Goal: Task Accomplishment & Management: Use online tool/utility

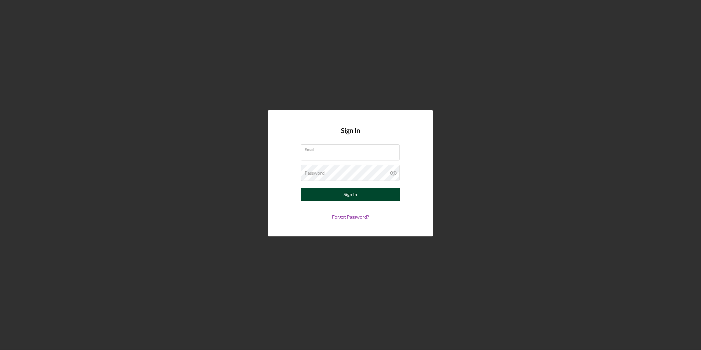
type input "[EMAIL_ADDRESS][DOMAIN_NAME]"
click at [345, 195] on div "Sign In" at bounding box center [351, 194] width 14 height 13
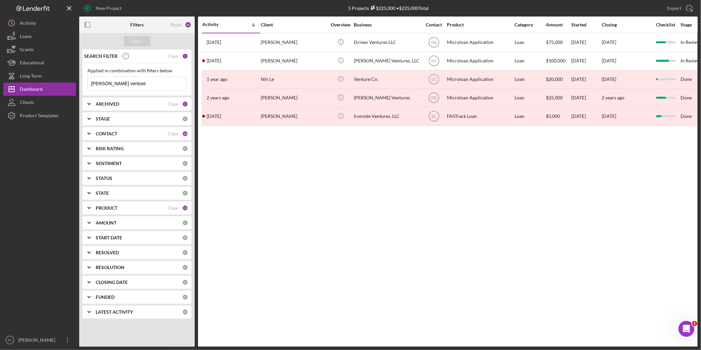
click at [370, 205] on div "Activity Icon/Table Sort Arrow Client Overview Business Contact Product Categor…" at bounding box center [448, 182] width 500 height 330
click at [304, 203] on div "Activity Icon/Table Sort Arrow Client Overview Business Contact Product Categor…" at bounding box center [448, 182] width 500 height 330
click at [105, 106] on b "ARCHIVED" at bounding box center [107, 103] width 23 height 5
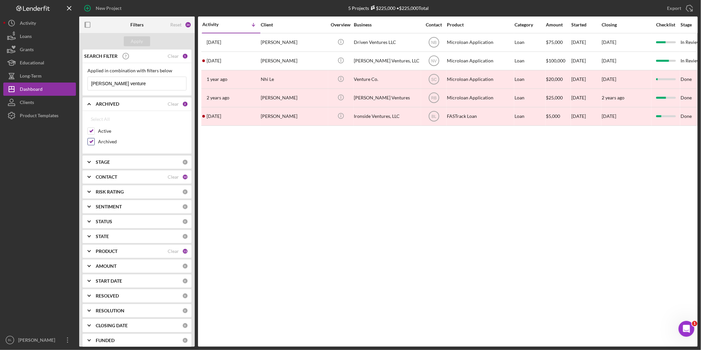
click at [93, 141] on input "Archived" at bounding box center [91, 141] width 7 height 7
checkbox input "false"
click at [134, 38] on div "Apply" at bounding box center [137, 41] width 12 height 10
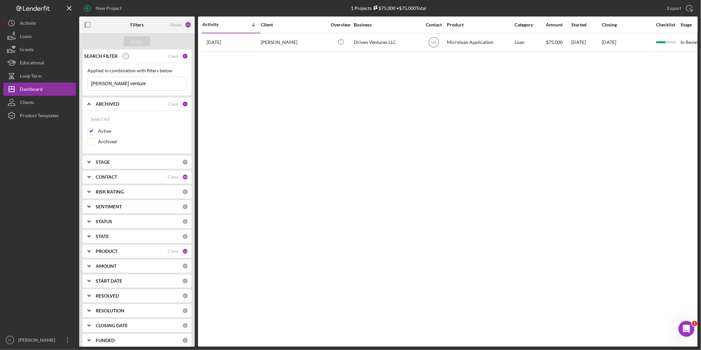
click at [87, 105] on icon "Icon/Expander" at bounding box center [89, 104] width 17 height 17
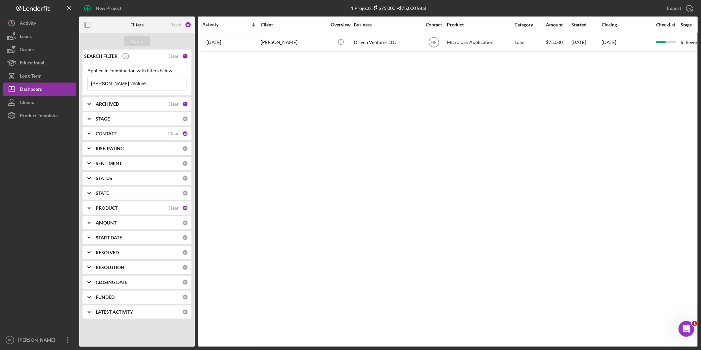
click at [101, 132] on b "CONTACT" at bounding box center [106, 133] width 21 height 5
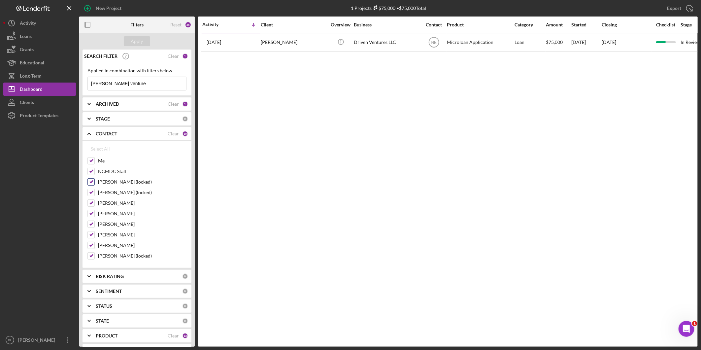
click at [91, 183] on input "[PERSON_NAME] (locked)" at bounding box center [91, 182] width 7 height 7
checkbox input "false"
click at [91, 193] on input "[PERSON_NAME] (locked)" at bounding box center [91, 192] width 7 height 7
checkbox input "false"
click at [93, 204] on input "[PERSON_NAME]" at bounding box center [91, 203] width 7 height 7
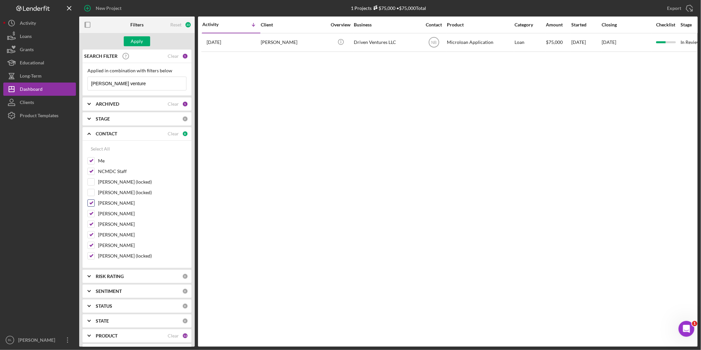
checkbox input "false"
click at [88, 215] on input "[PERSON_NAME]" at bounding box center [91, 213] width 7 height 7
checkbox input "false"
drag, startPoint x: 91, startPoint y: 224, endPoint x: 91, endPoint y: 235, distance: 10.9
click at [91, 225] on input "[PERSON_NAME]" at bounding box center [91, 224] width 7 height 7
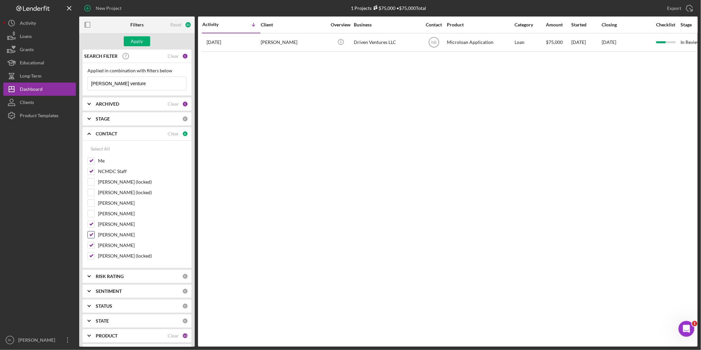
checkbox input "false"
click at [91, 238] on div at bounding box center [90, 234] width 7 height 7
click at [91, 237] on input "[PERSON_NAME]" at bounding box center [91, 234] width 7 height 7
checkbox input "false"
click at [91, 243] on input "[PERSON_NAME]" at bounding box center [91, 245] width 7 height 7
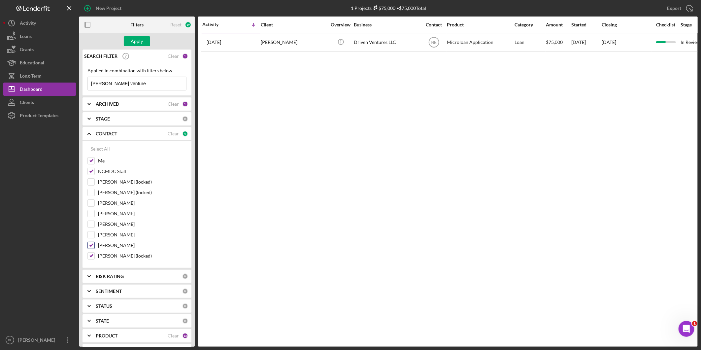
checkbox input "false"
click at [93, 256] on input "[PERSON_NAME] (locked)" at bounding box center [91, 256] width 7 height 7
checkbox input "false"
click at [132, 41] on div "Apply" at bounding box center [137, 41] width 12 height 10
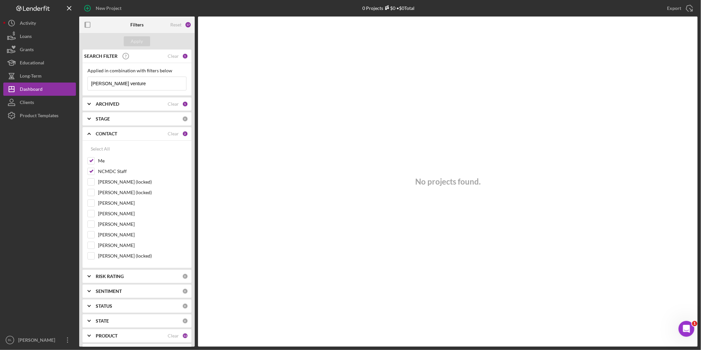
click at [90, 134] on icon "Icon/Expander" at bounding box center [89, 133] width 17 height 17
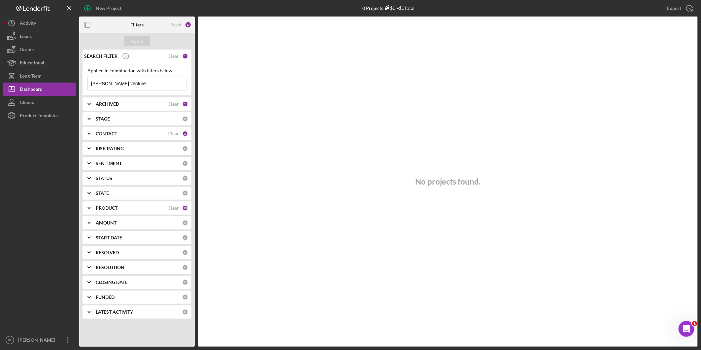
click at [106, 150] on b "RISK RATING" at bounding box center [110, 148] width 28 height 5
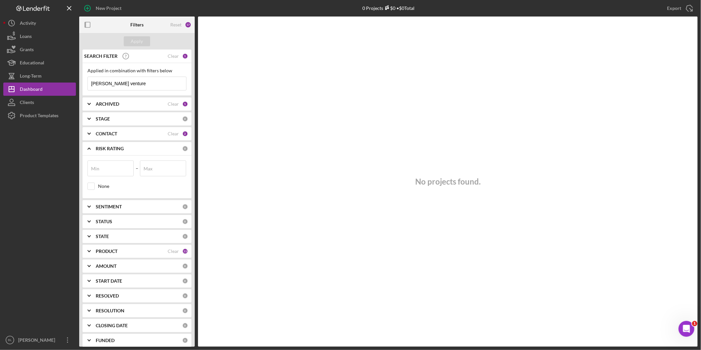
click at [106, 150] on b "RISK RATING" at bounding box center [110, 148] width 28 height 5
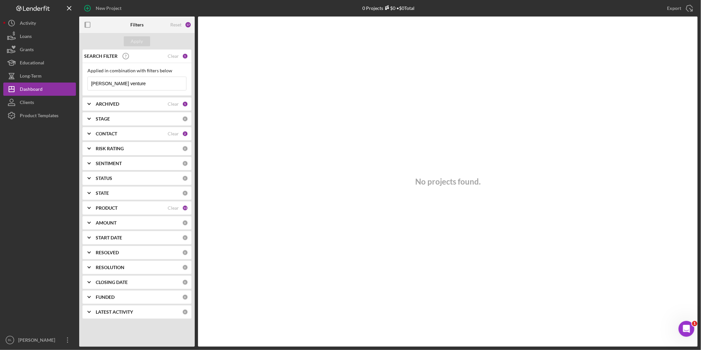
click at [114, 163] on b "SENTIMENT" at bounding box center [109, 163] width 26 height 5
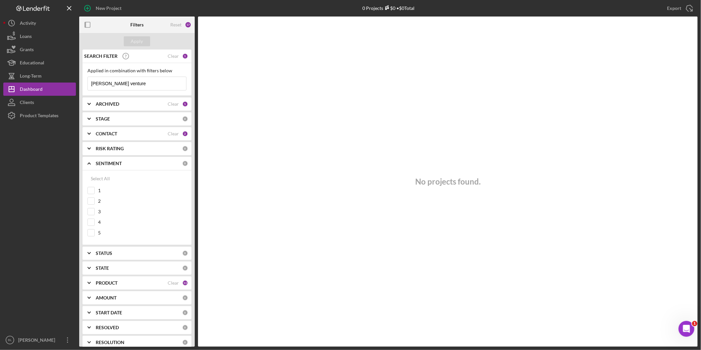
click at [114, 163] on b "SENTIMENT" at bounding box center [109, 163] width 26 height 5
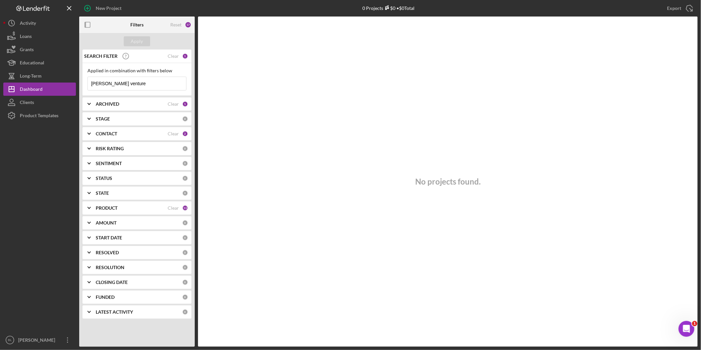
click at [108, 210] on b "PRODUCT" at bounding box center [107, 207] width 22 height 5
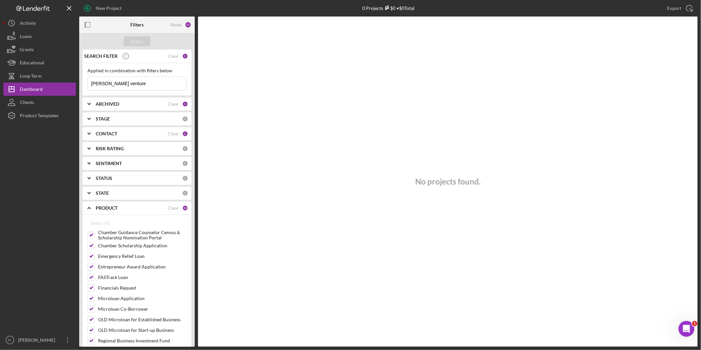
click at [104, 210] on b "PRODUCT" at bounding box center [107, 207] width 22 height 5
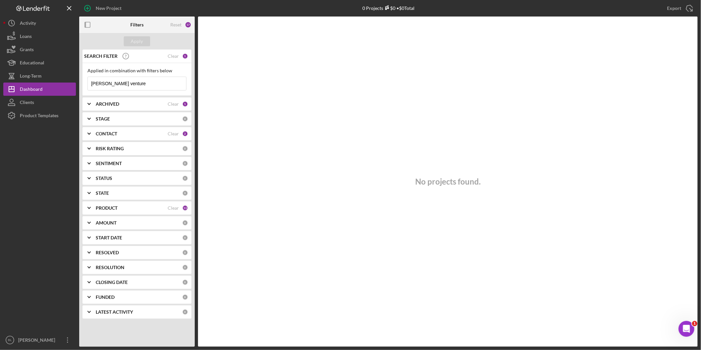
click at [113, 220] on b "AMOUNT" at bounding box center [106, 222] width 21 height 5
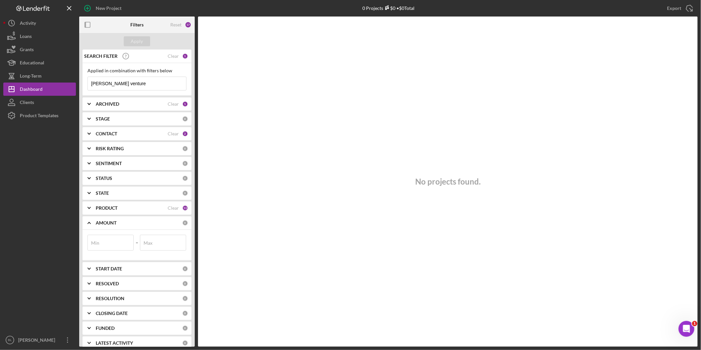
click at [113, 221] on b "AMOUNT" at bounding box center [106, 222] width 21 height 5
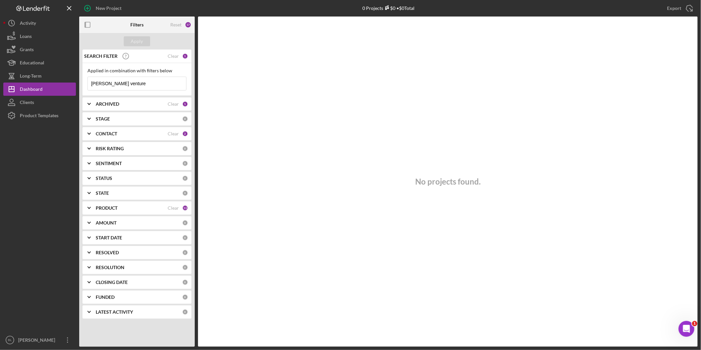
click at [118, 239] on b "START DATE" at bounding box center [109, 237] width 26 height 5
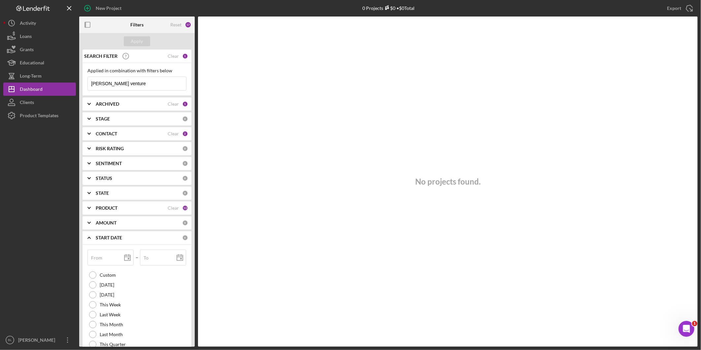
click at [118, 239] on b "START DATE" at bounding box center [109, 237] width 26 height 5
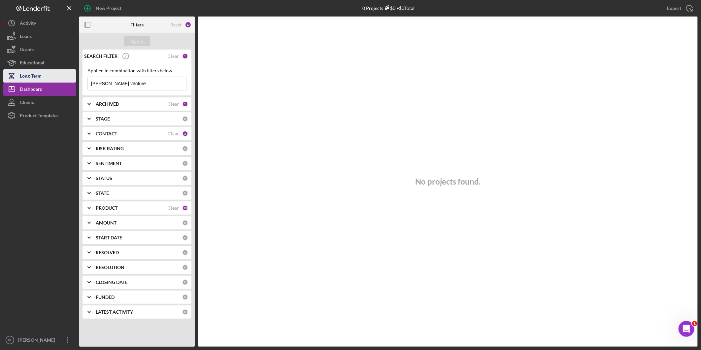
drag, startPoint x: 131, startPoint y: 84, endPoint x: 53, endPoint y: 81, distance: 78.6
click at [53, 81] on div "New Project 0 Projects $0 • $0 Total [PERSON_NAME] venture Export Icon/Export F…" at bounding box center [350, 173] width 695 height 347
click at [131, 36] on div "Apply" at bounding box center [137, 41] width 12 height 10
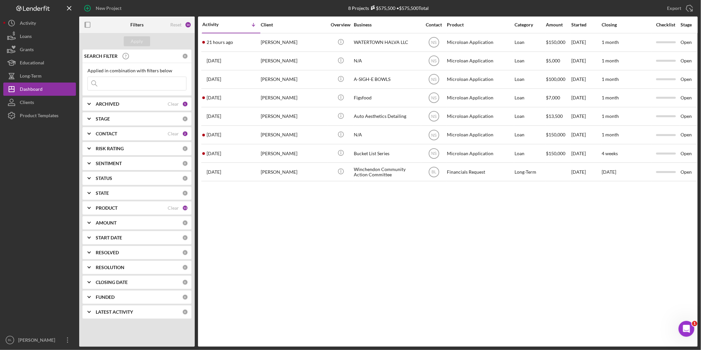
click at [313, 237] on div "Activity Icon/Table Sort Arrow Client Overview Business Contact Product Categor…" at bounding box center [448, 182] width 500 height 330
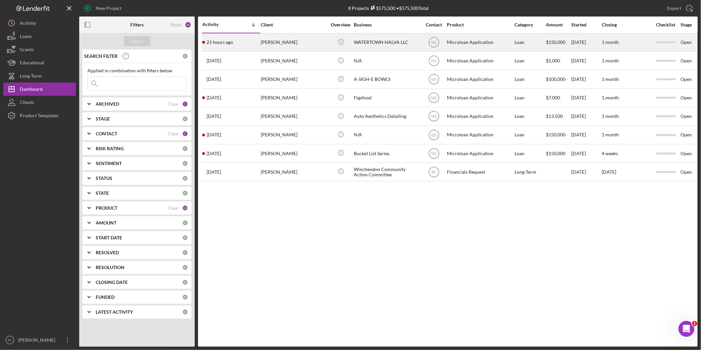
click at [398, 43] on div "WATERTOWN HALVA LLC" at bounding box center [387, 42] width 66 height 17
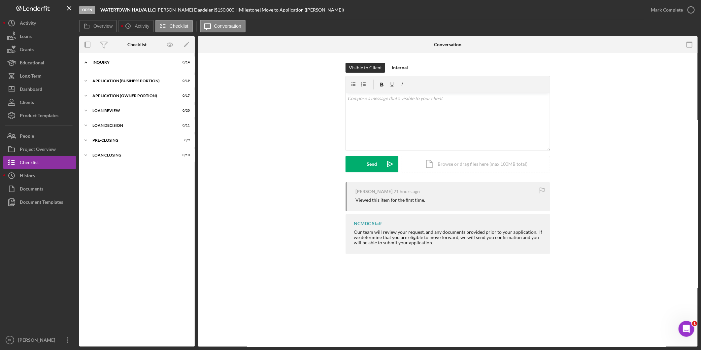
scroll to position [5, 0]
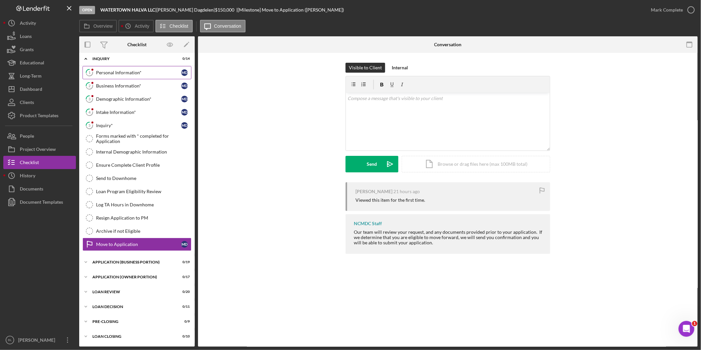
click at [114, 71] on div "Personal Information*" at bounding box center [138, 72] width 85 height 5
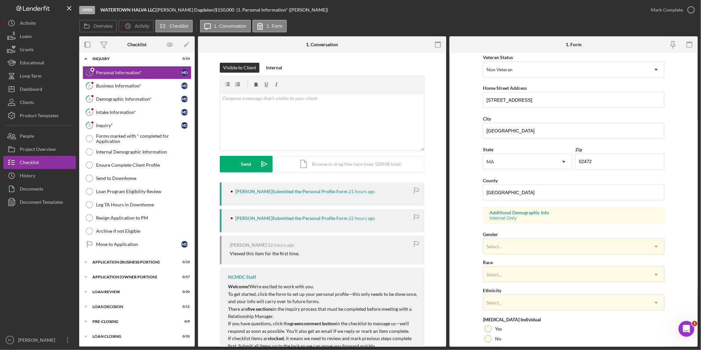
scroll to position [110, 0]
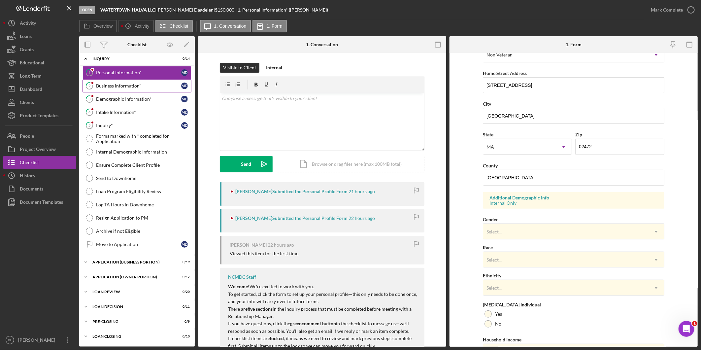
click at [112, 86] on div "Business Information*" at bounding box center [138, 85] width 85 height 5
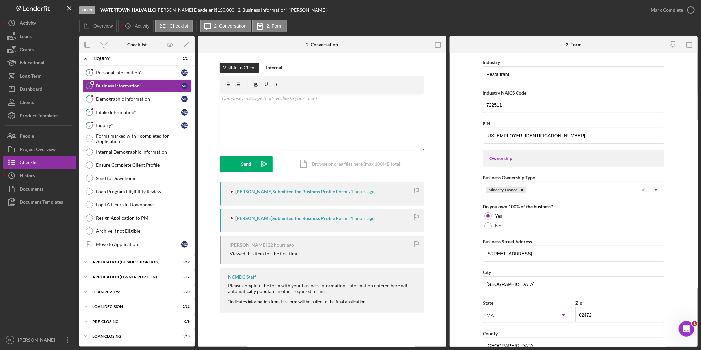
scroll to position [257, 0]
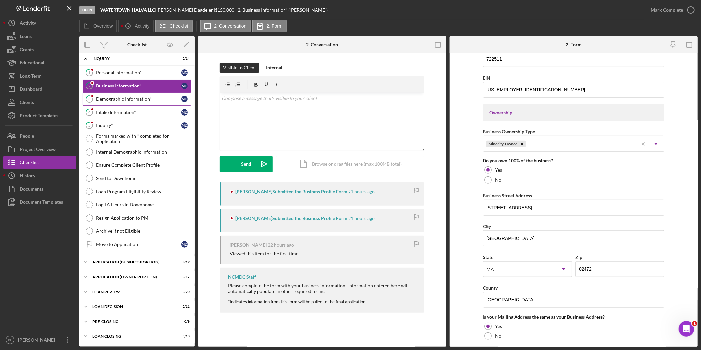
click at [122, 102] on link "3 Demographic Information* M D" at bounding box center [137, 98] width 109 height 13
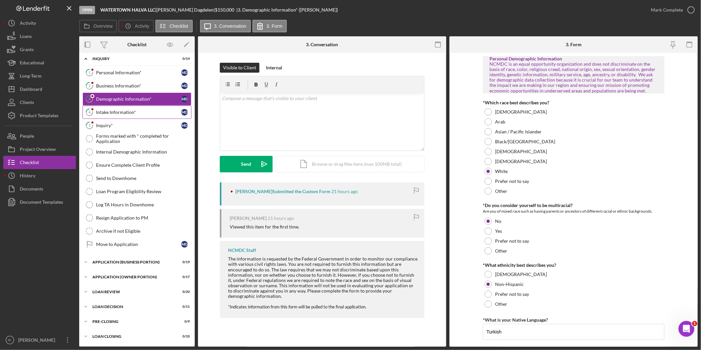
click at [121, 108] on link "4 Intake Information* M D" at bounding box center [137, 112] width 109 height 13
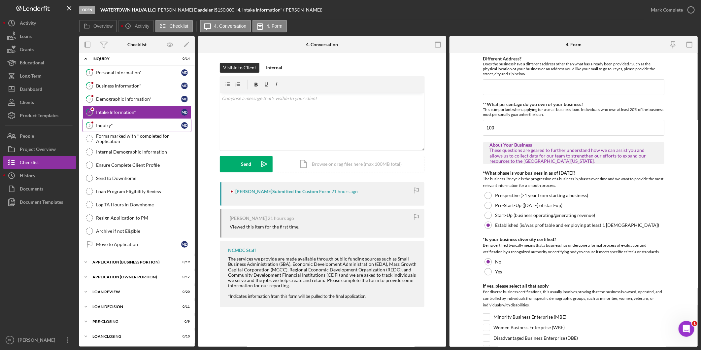
click at [118, 126] on div "Inquiry*" at bounding box center [138, 125] width 85 height 5
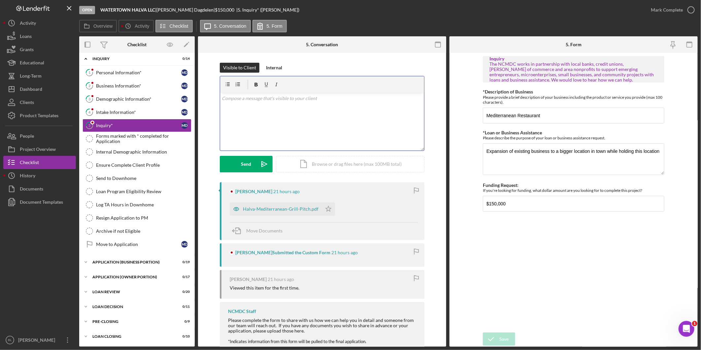
click at [296, 116] on div "v Color teal Color pink Remove color Add row above Add row below Add column bef…" at bounding box center [322, 122] width 204 height 58
click at [385, 108] on p "Thank you for reaching out, you are outside of our lending area. I recommend r" at bounding box center [322, 107] width 200 height 7
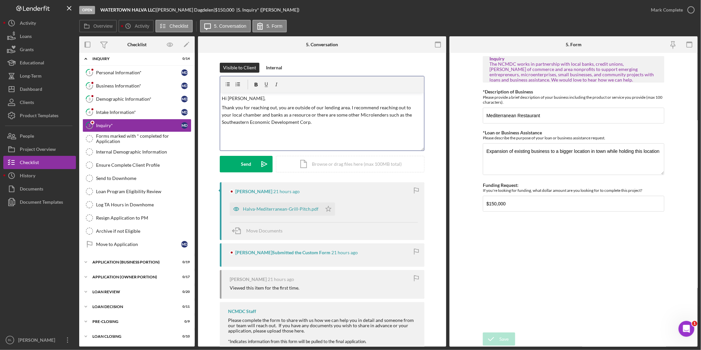
click at [338, 121] on p "Thank you for reaching out, you are outside of our lending area. I recommend re…" at bounding box center [322, 115] width 200 height 22
click at [331, 134] on p "Please feel free to reach out with any questions." at bounding box center [322, 131] width 200 height 7
click at [237, 162] on button "Send Icon/icon-invite-send" at bounding box center [246, 164] width 53 height 17
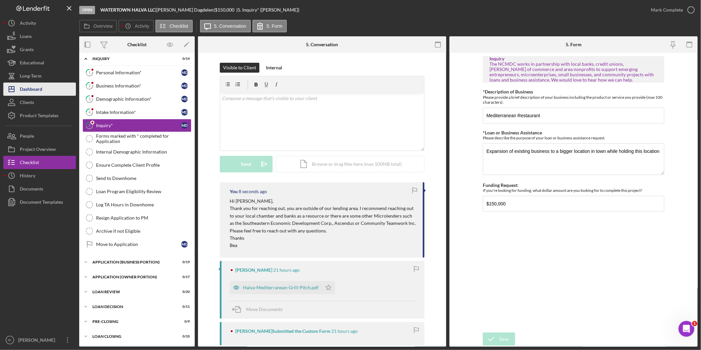
click at [50, 87] on button "Icon/Dashboard Dashboard" at bounding box center [39, 89] width 73 height 13
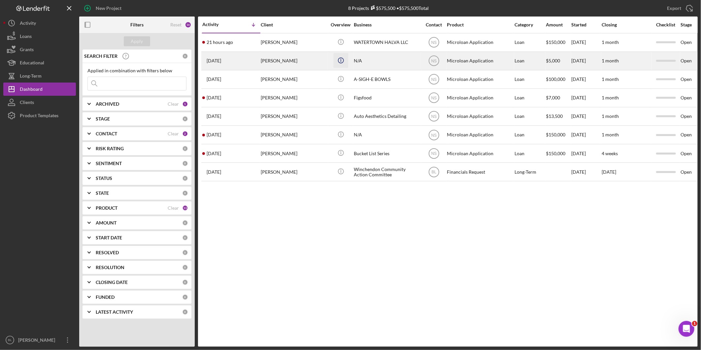
click at [339, 62] on icon "Icon/Info" at bounding box center [340, 60] width 15 height 15
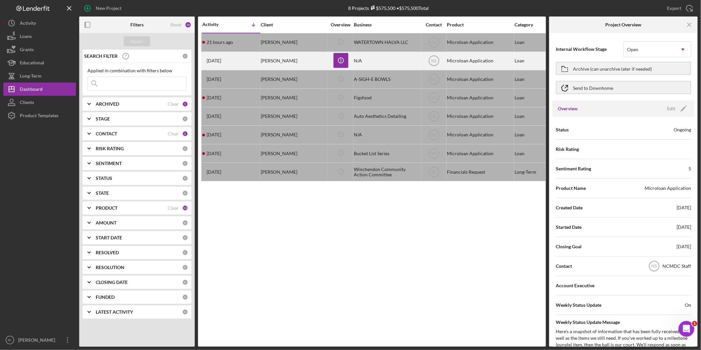
click at [276, 61] on div "[PERSON_NAME]" at bounding box center [294, 60] width 66 height 17
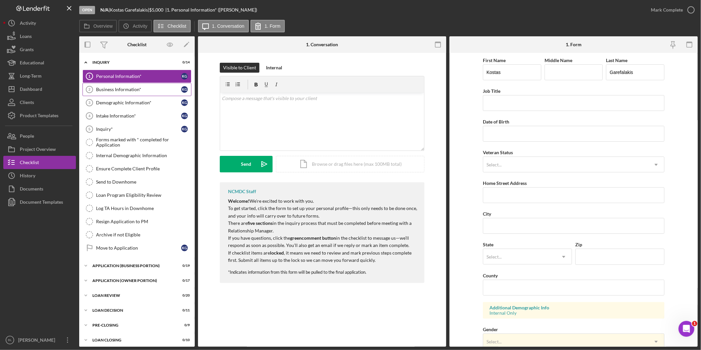
click at [106, 90] on div "Business Information*" at bounding box center [138, 89] width 85 height 5
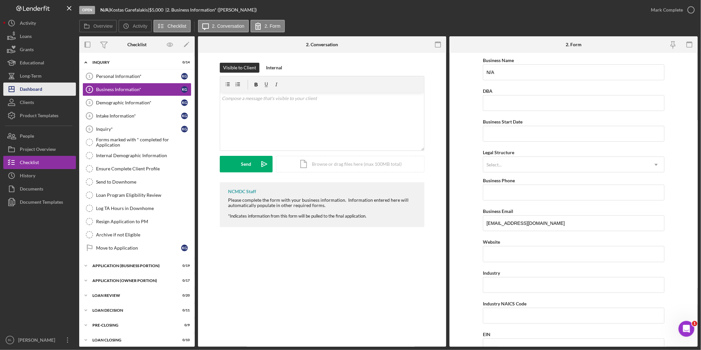
click at [46, 87] on button "Icon/Dashboard Dashboard" at bounding box center [39, 89] width 73 height 13
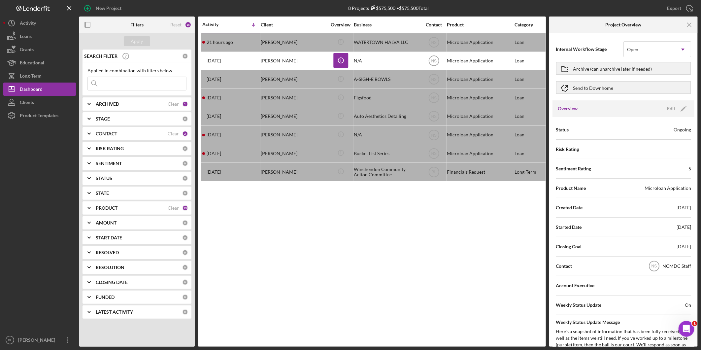
drag, startPoint x: 305, startPoint y: 240, endPoint x: 320, endPoint y: 231, distance: 17.3
click at [307, 240] on div "Activity Icon/Table Sort Arrow Client Overview Business Contact Product Categor…" at bounding box center [372, 182] width 348 height 330
click at [691, 25] on icon "Icon/Menu Close" at bounding box center [689, 24] width 15 height 15
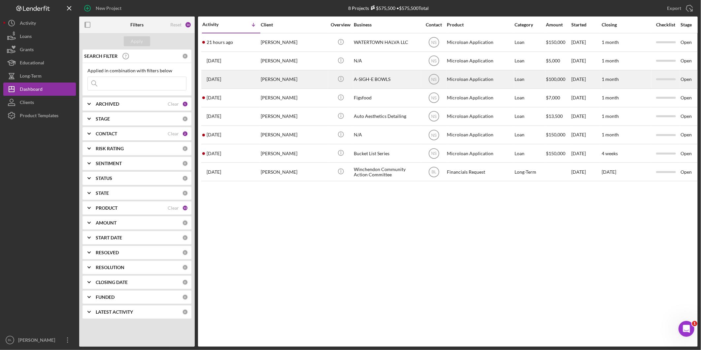
click at [281, 75] on div "[PERSON_NAME]" at bounding box center [294, 79] width 66 height 17
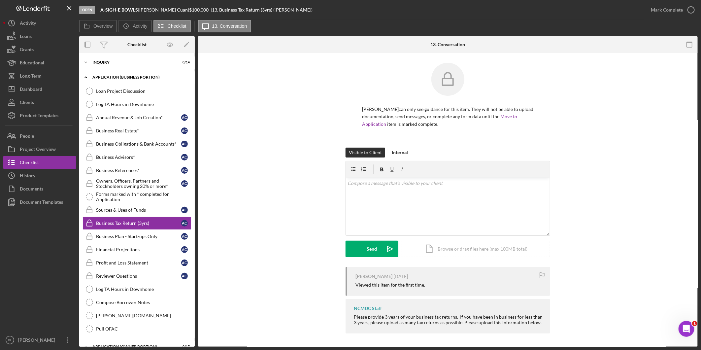
click at [86, 75] on icon "Icon/Expander" at bounding box center [85, 77] width 13 height 13
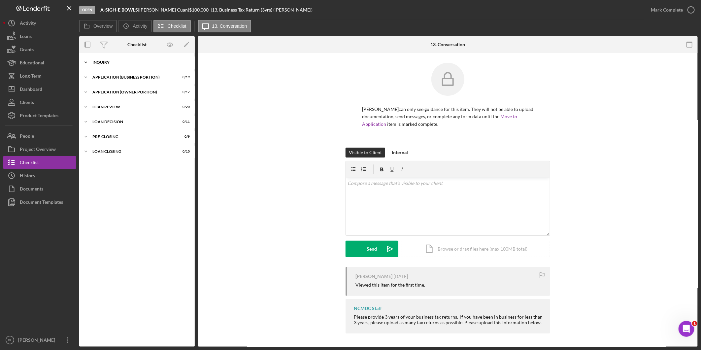
click at [92, 60] on icon "Icon/Expander" at bounding box center [85, 62] width 13 height 13
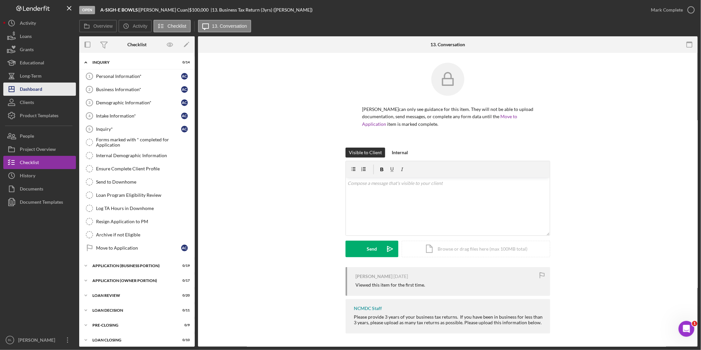
click at [44, 95] on button "Icon/Dashboard Dashboard" at bounding box center [39, 89] width 73 height 13
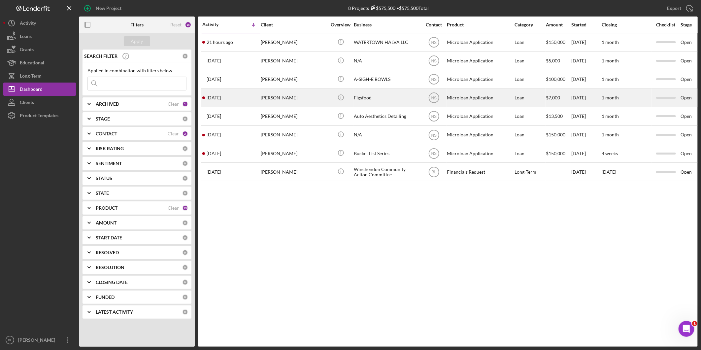
click at [275, 98] on div "[PERSON_NAME]" at bounding box center [294, 97] width 66 height 17
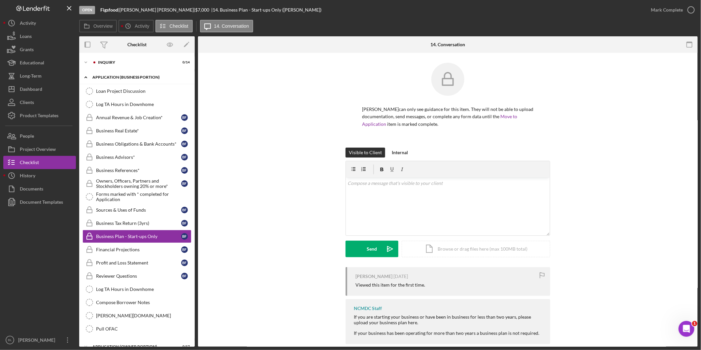
click at [85, 80] on icon "Icon/Expander" at bounding box center [85, 77] width 13 height 13
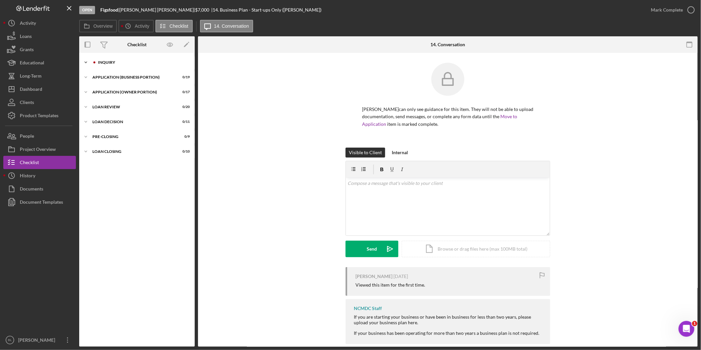
click at [86, 63] on polyline at bounding box center [86, 62] width 2 height 1
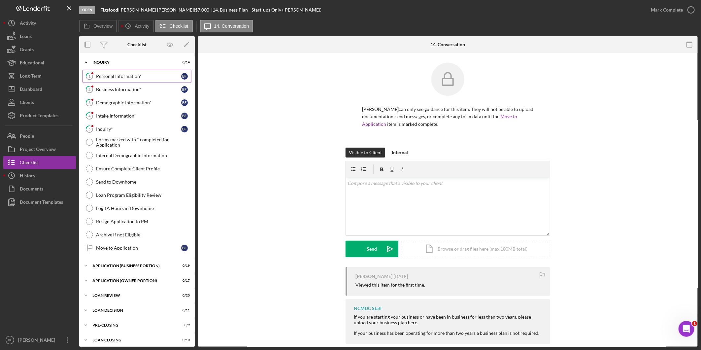
click at [122, 74] on div "Personal Information*" at bounding box center [138, 76] width 85 height 5
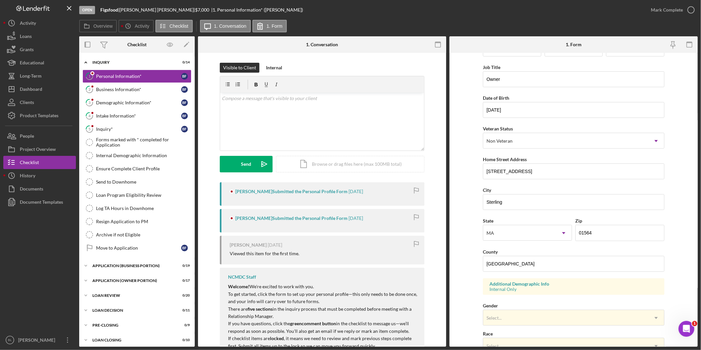
scroll to position [37, 0]
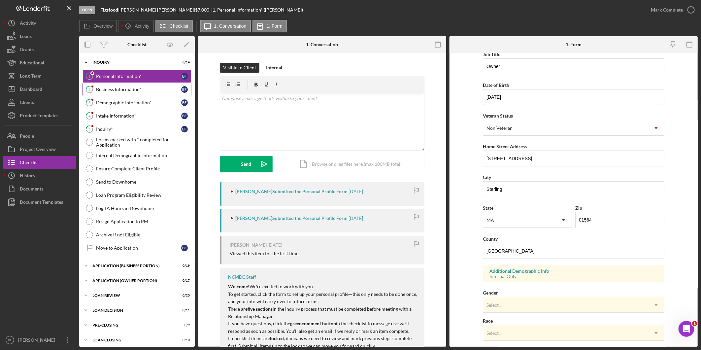
click at [123, 90] on div "Business Information*" at bounding box center [138, 89] width 85 height 5
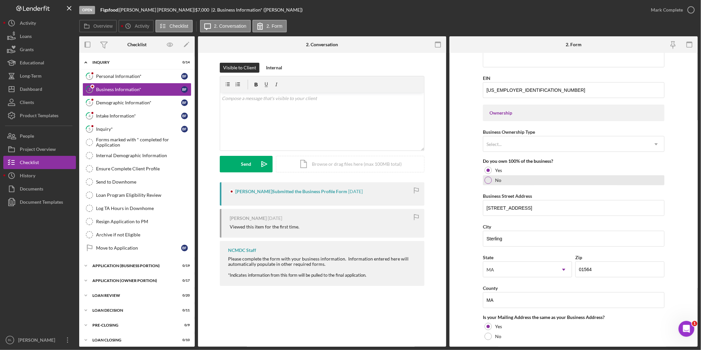
scroll to position [257, 0]
click at [113, 99] on link "3 Demographic Information* B F" at bounding box center [137, 102] width 109 height 13
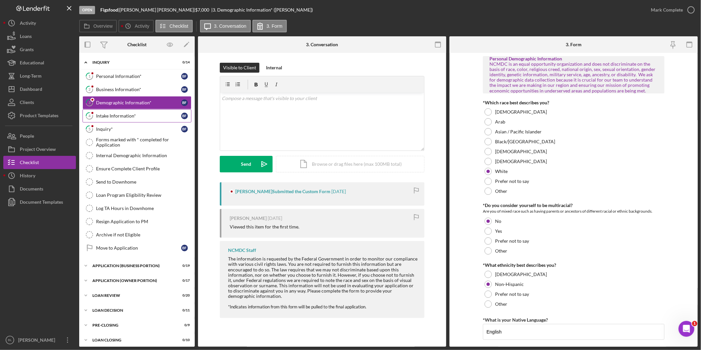
drag, startPoint x: 129, startPoint y: 116, endPoint x: 152, endPoint y: 118, distance: 22.6
click at [129, 115] on div "Intake Information*" at bounding box center [138, 115] width 85 height 5
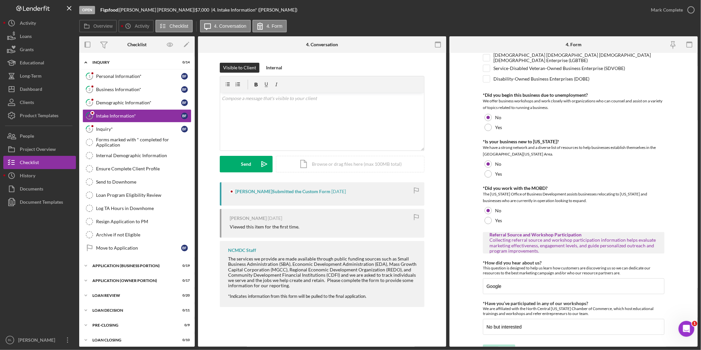
scroll to position [336, 0]
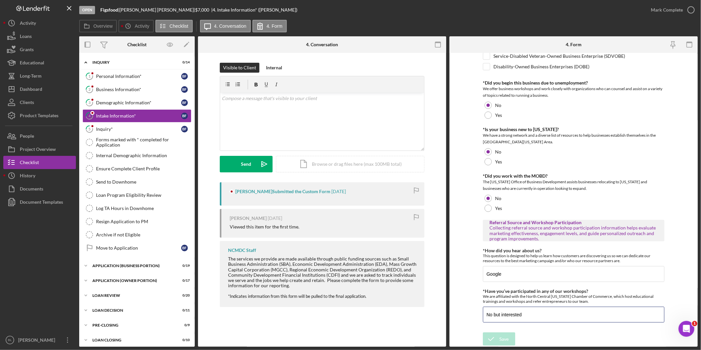
drag, startPoint x: 539, startPoint y: 314, endPoint x: 471, endPoint y: 310, distance: 68.1
click at [471, 310] on form "Different Address? Does the business have a different address other than what h…" at bounding box center [574, 200] width 248 height 294
click at [588, 311] on input "No but interested" at bounding box center [574, 315] width 182 height 16
click at [109, 131] on div "Inquiry*" at bounding box center [138, 128] width 85 height 5
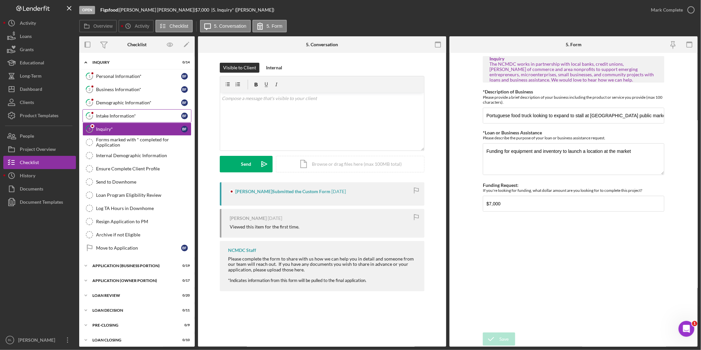
click at [128, 114] on div "Intake Information*" at bounding box center [138, 115] width 85 height 5
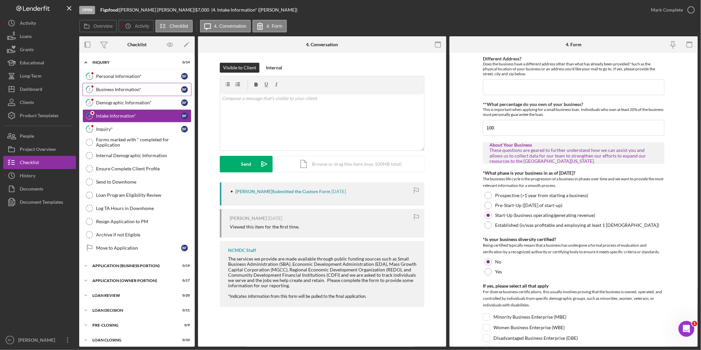
click at [128, 89] on div "Business Information*" at bounding box center [138, 89] width 85 height 5
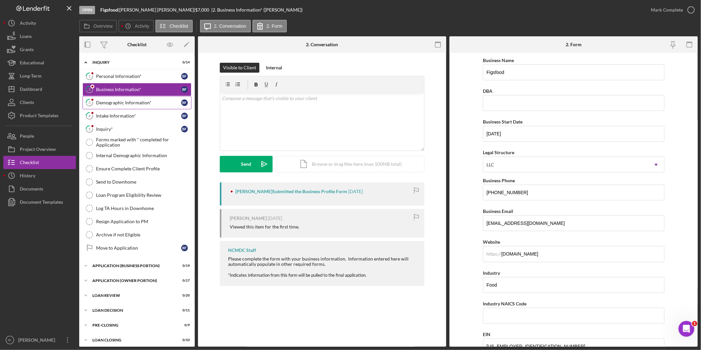
click at [122, 104] on div "Demographic Information*" at bounding box center [138, 102] width 85 height 5
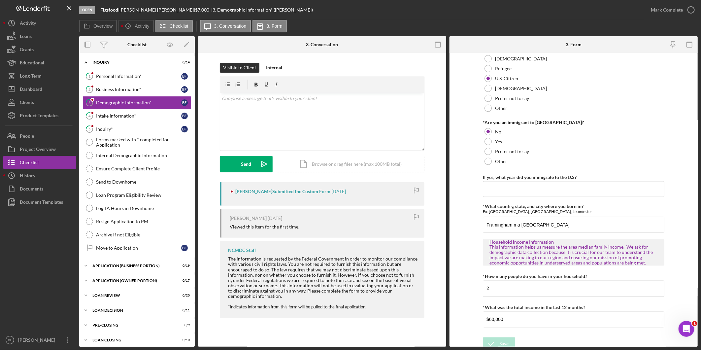
scroll to position [601, 0]
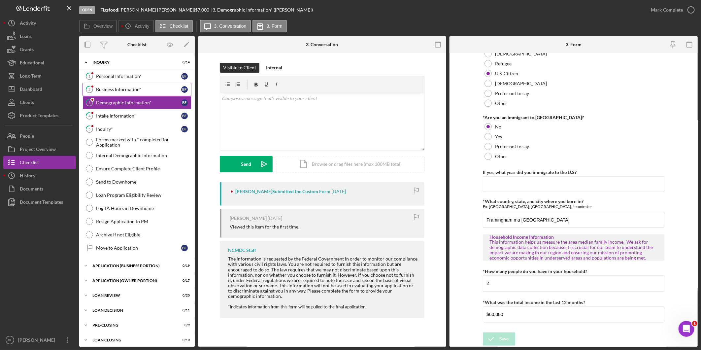
click at [117, 86] on link "2 Business Information* B F" at bounding box center [137, 89] width 109 height 13
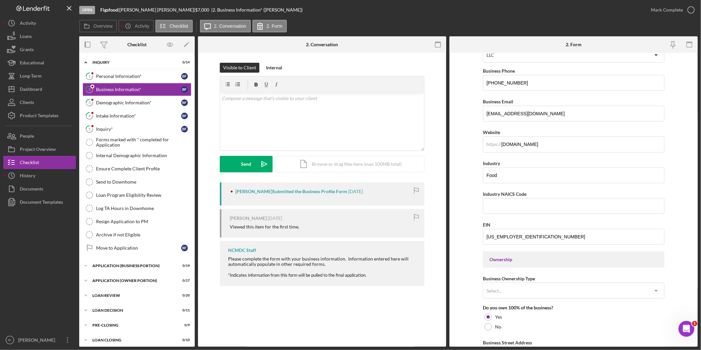
scroll to position [110, 0]
click at [117, 102] on div "Demographic Information*" at bounding box center [138, 102] width 85 height 5
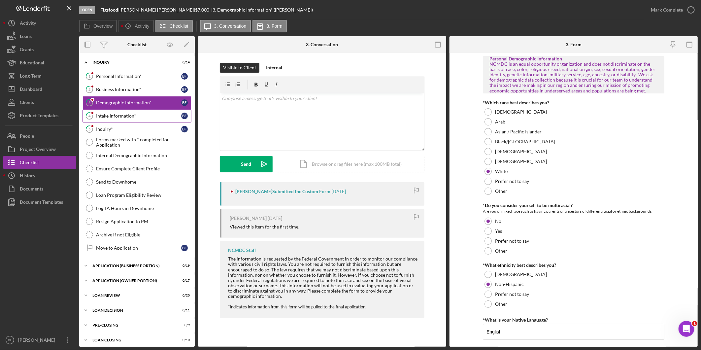
click at [124, 116] on div "Intake Information*" at bounding box center [138, 115] width 85 height 5
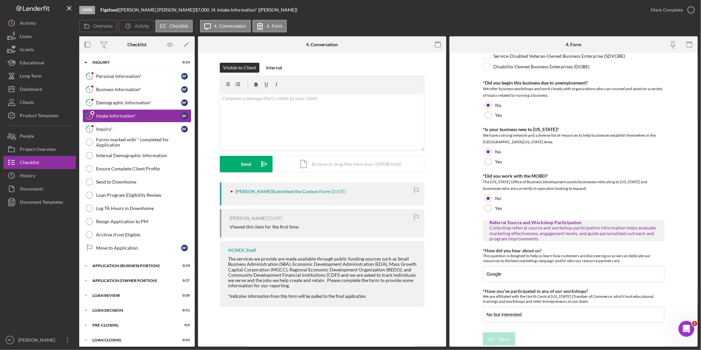
scroll to position [336, 0]
click at [110, 126] on div "Inquiry*" at bounding box center [138, 128] width 85 height 5
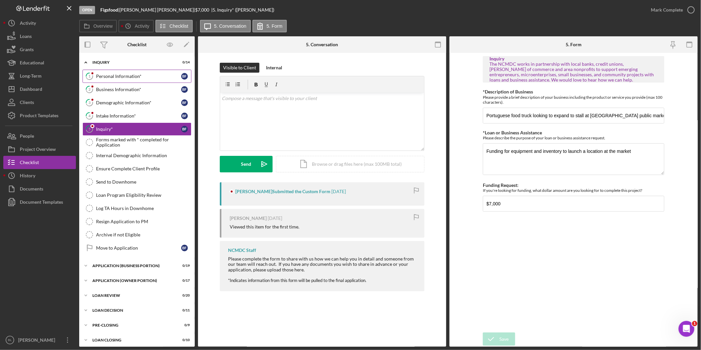
click at [142, 77] on div "Personal Information*" at bounding box center [138, 76] width 85 height 5
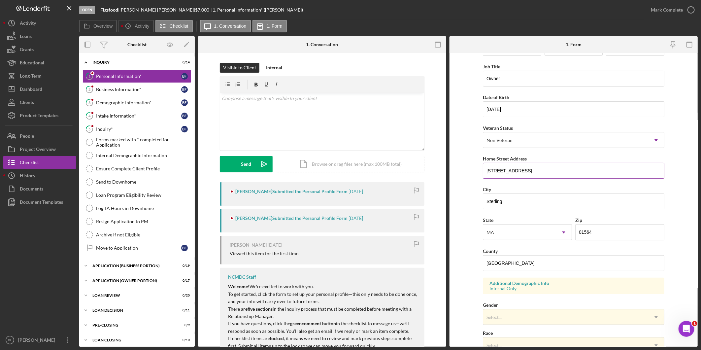
scroll to position [73, 0]
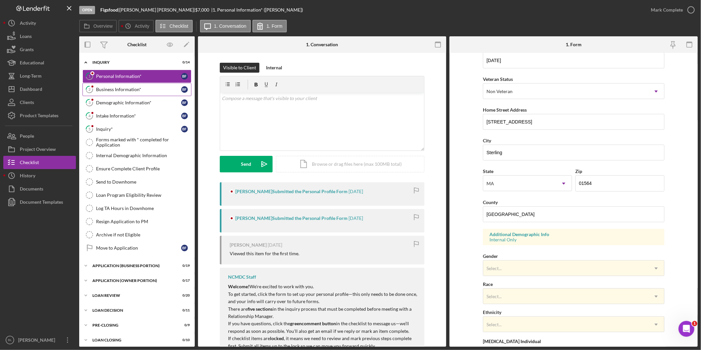
click at [113, 92] on link "2 Business Information* B F" at bounding box center [137, 89] width 109 height 13
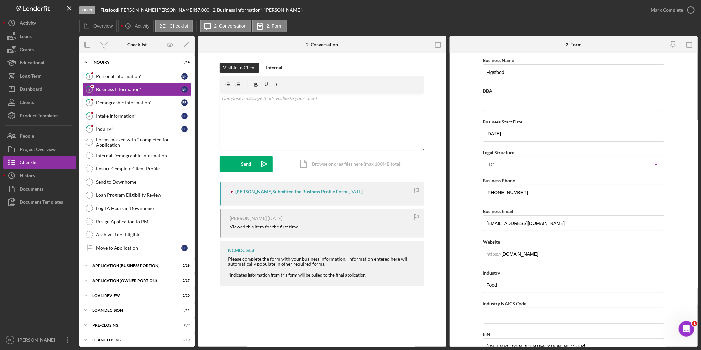
click at [115, 103] on div "Demographic Information*" at bounding box center [138, 102] width 85 height 5
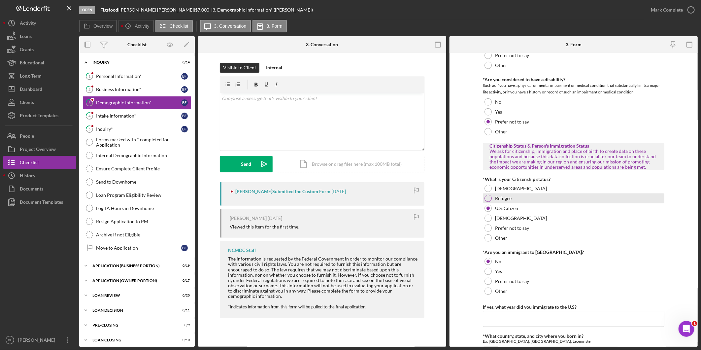
scroll to position [477, 0]
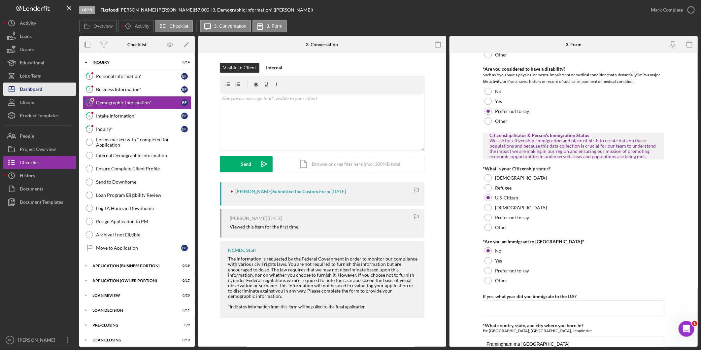
click at [35, 91] on div "Dashboard" at bounding box center [31, 90] width 22 height 15
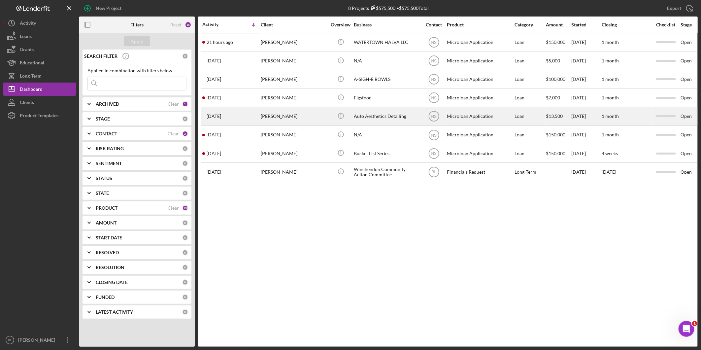
click at [372, 116] on div "Auto Aesthetics Detailing" at bounding box center [387, 116] width 66 height 17
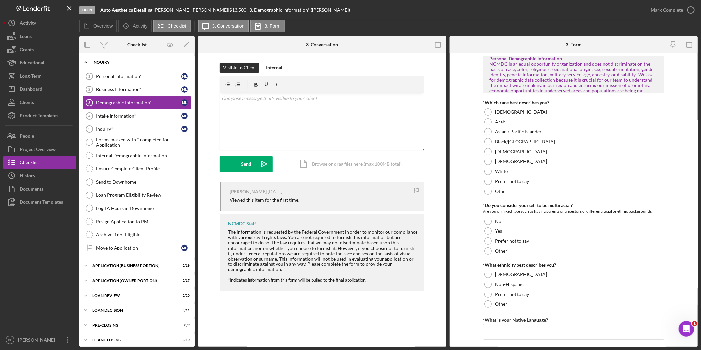
click at [94, 62] on div "INQUIRY" at bounding box center [139, 62] width 94 height 4
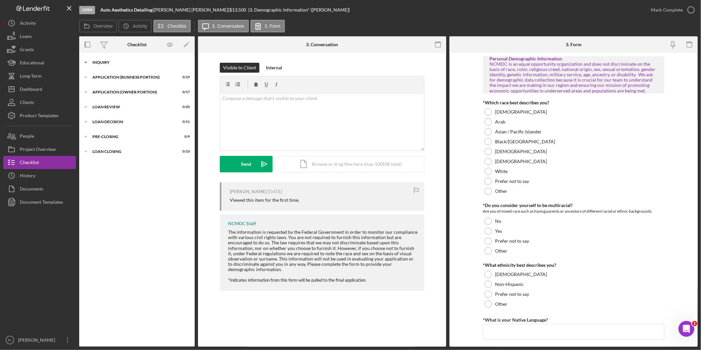
click at [94, 62] on div "INQUIRY" at bounding box center [139, 62] width 94 height 4
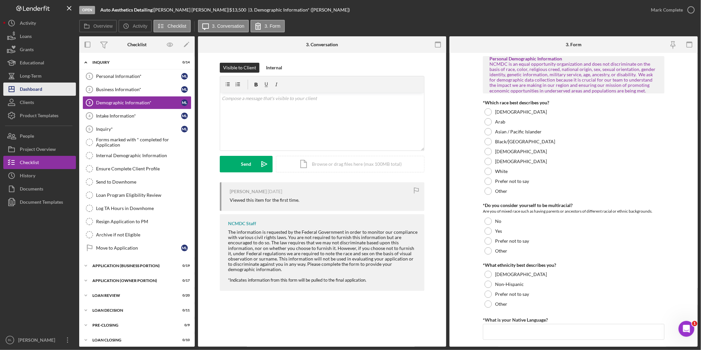
click at [31, 86] on div "Dashboard" at bounding box center [31, 90] width 22 height 15
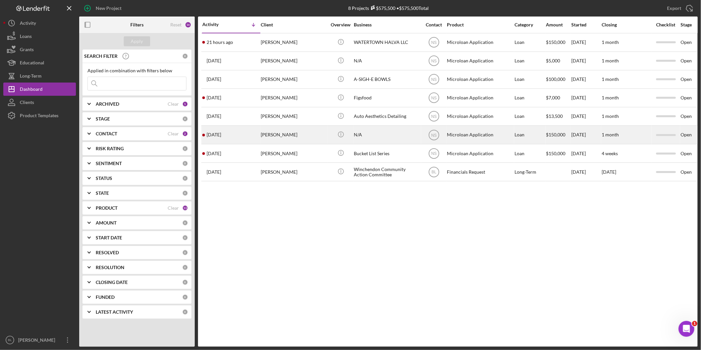
click at [358, 138] on div "N/A" at bounding box center [387, 134] width 66 height 17
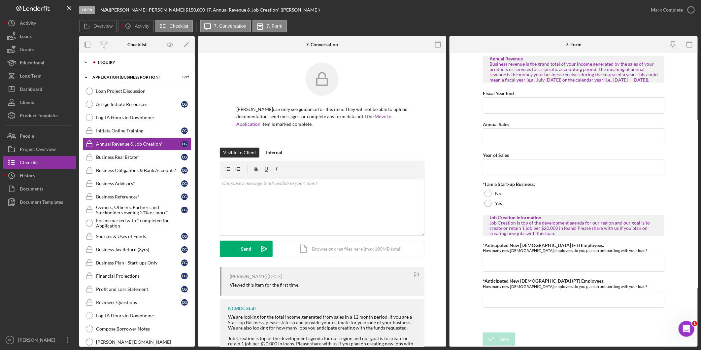
click at [115, 62] on div "INQUIRY" at bounding box center [142, 62] width 88 height 4
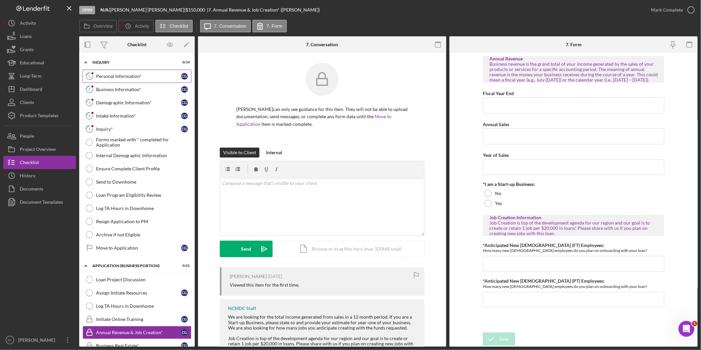
click at [111, 75] on div "Personal Information*" at bounding box center [138, 76] width 85 height 5
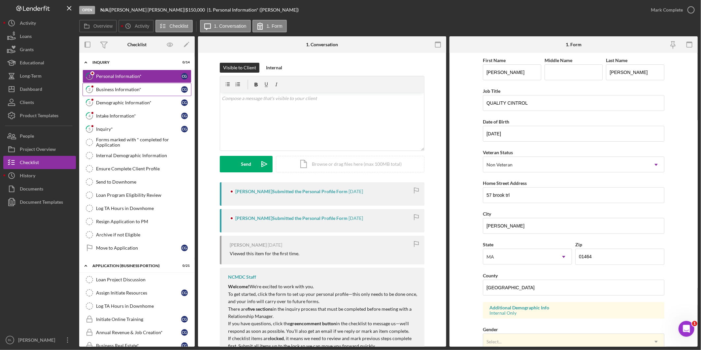
click at [113, 90] on div "Business Information*" at bounding box center [138, 89] width 85 height 5
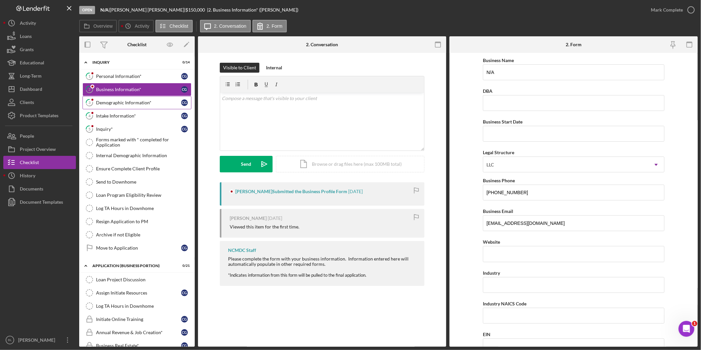
click at [142, 97] on link "3 Demographic Information* c g" at bounding box center [137, 102] width 109 height 13
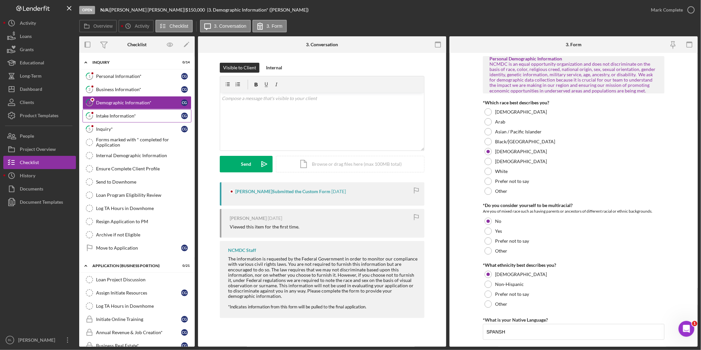
click at [128, 110] on link "4 Intake Information* c g" at bounding box center [137, 115] width 109 height 13
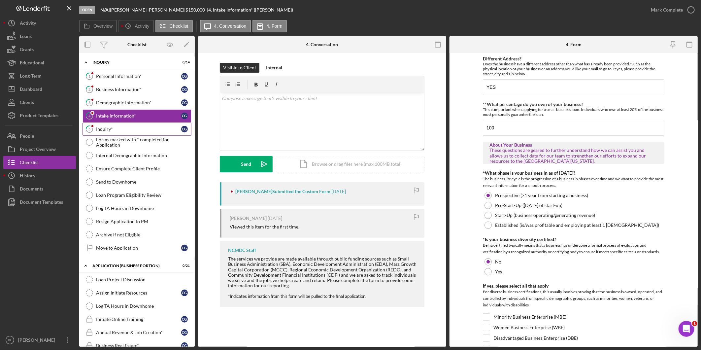
drag, startPoint x: 103, startPoint y: 128, endPoint x: 121, endPoint y: 128, distance: 18.5
click at [103, 128] on div "Inquiry*" at bounding box center [138, 128] width 85 height 5
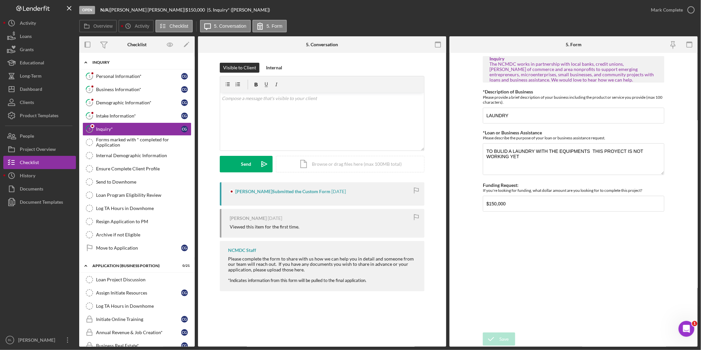
click at [88, 58] on icon "Icon/Expander" at bounding box center [85, 62] width 13 height 13
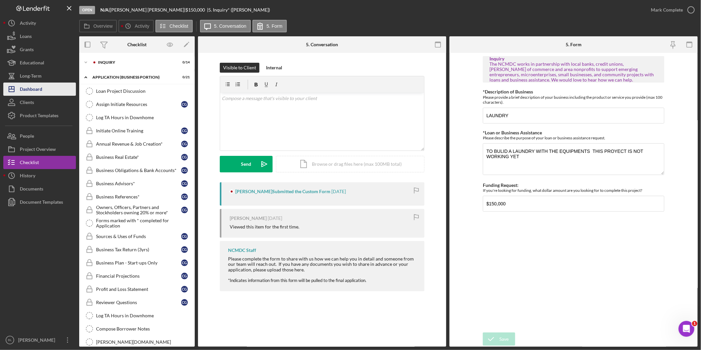
click at [41, 86] on div "Dashboard" at bounding box center [31, 90] width 22 height 15
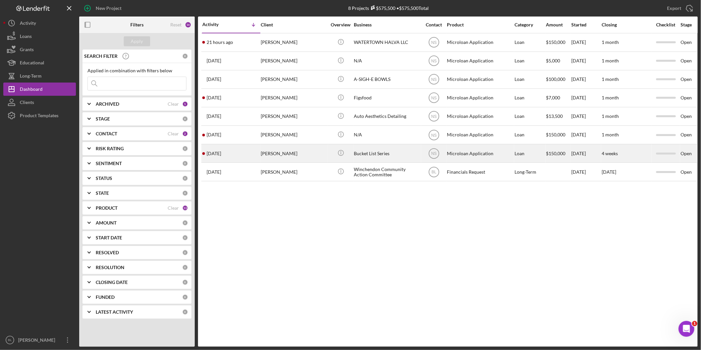
click at [300, 155] on div "[PERSON_NAME]" at bounding box center [294, 153] width 66 height 17
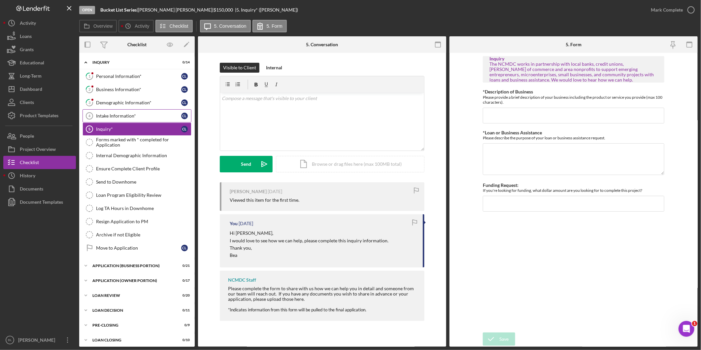
click at [100, 119] on link "Intake Information* 4 Intake Information* C L" at bounding box center [137, 115] width 109 height 13
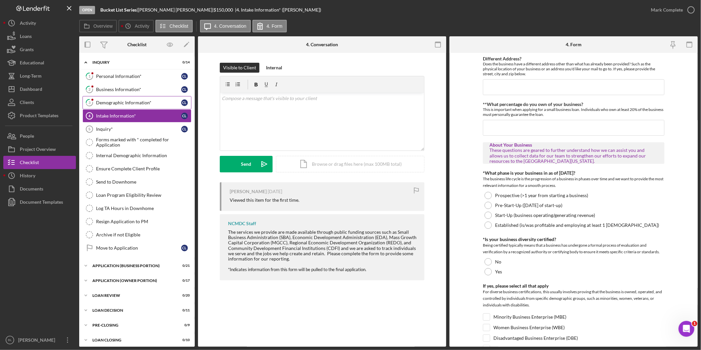
click at [102, 99] on link "3 Demographic Information* C L" at bounding box center [137, 102] width 109 height 13
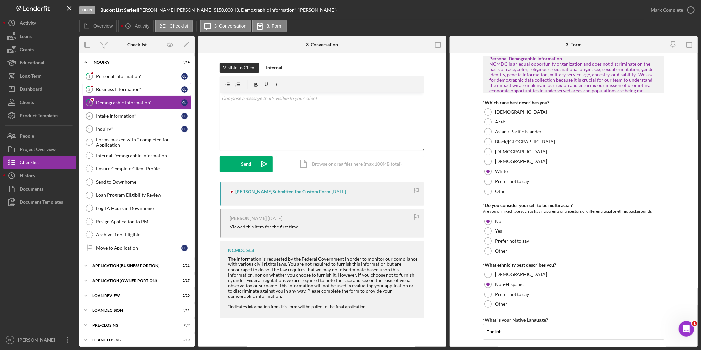
click at [103, 88] on div "Business Information*" at bounding box center [138, 89] width 85 height 5
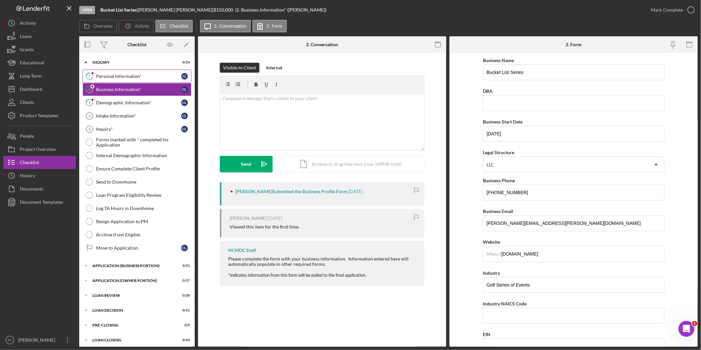
click at [104, 78] on div "Personal Information*" at bounding box center [138, 76] width 85 height 5
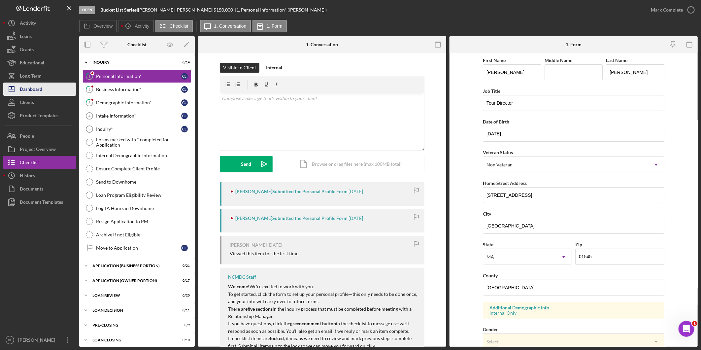
click at [43, 90] on button "Icon/Dashboard Dashboard" at bounding box center [39, 89] width 73 height 13
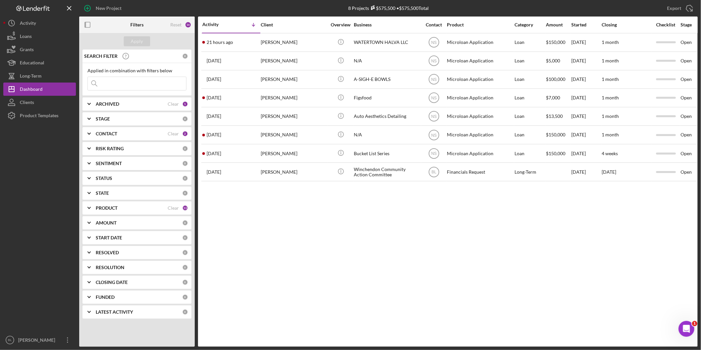
click at [412, 221] on div "Activity Icon/Table Sort Arrow Client Overview Business Contact Product Categor…" at bounding box center [448, 182] width 500 height 330
click at [38, 112] on div "Product Templates" at bounding box center [39, 116] width 39 height 15
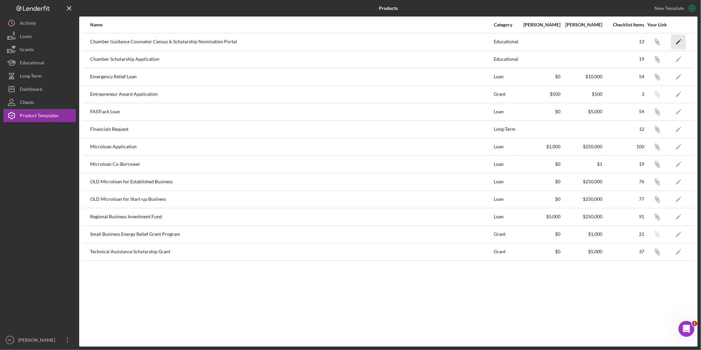
click at [675, 41] on icon "Icon/Edit" at bounding box center [679, 41] width 15 height 15
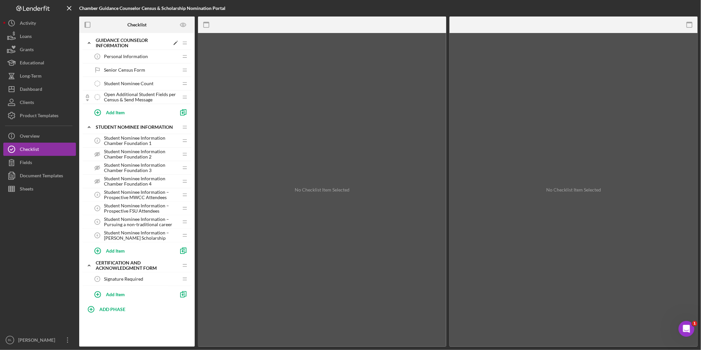
click at [103, 40] on div "Guidance Counselor Information" at bounding box center [133, 43] width 74 height 11
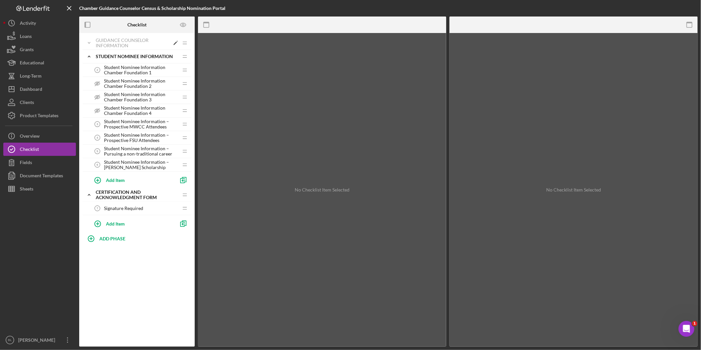
click at [103, 40] on div "Guidance Counselor Information" at bounding box center [133, 43] width 74 height 11
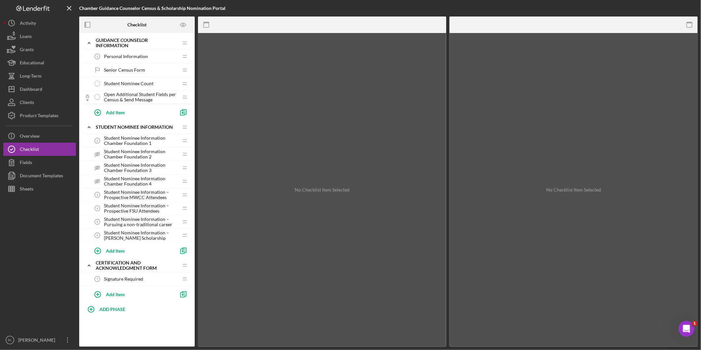
click at [119, 57] on span "Personal Information" at bounding box center [126, 56] width 44 height 5
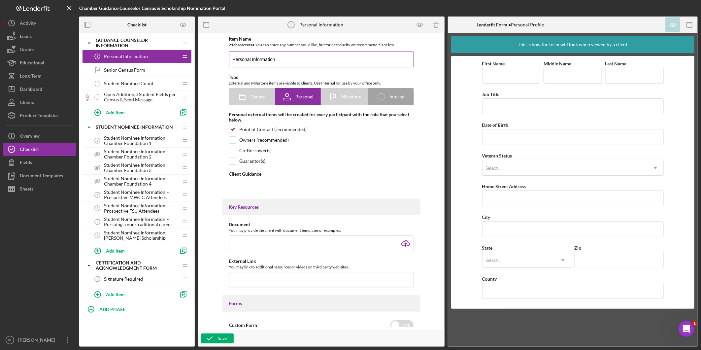
type textarea "<div><strong data-start="106" data-end="215">As part of the student's scholarsh…"
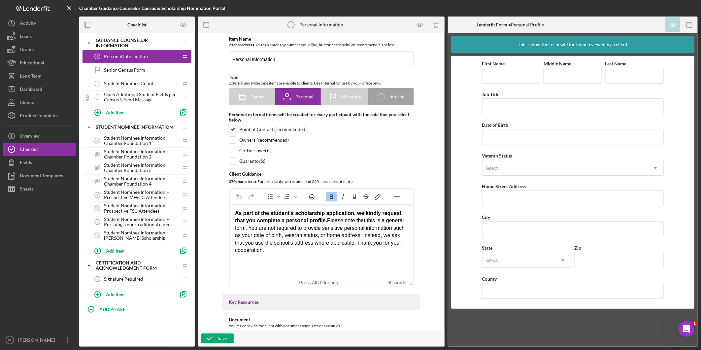
click at [143, 70] on span "Senior Census Form" at bounding box center [124, 69] width 41 height 5
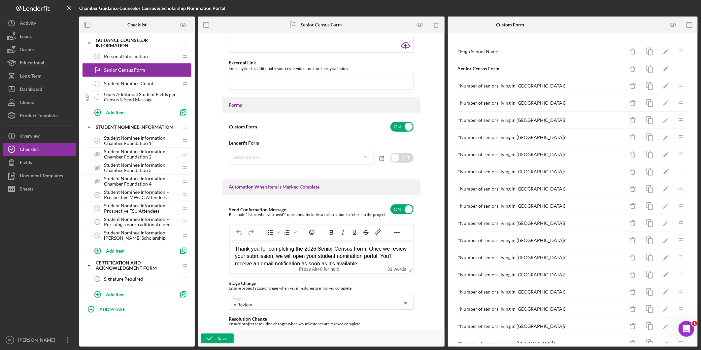
scroll to position [7, 0]
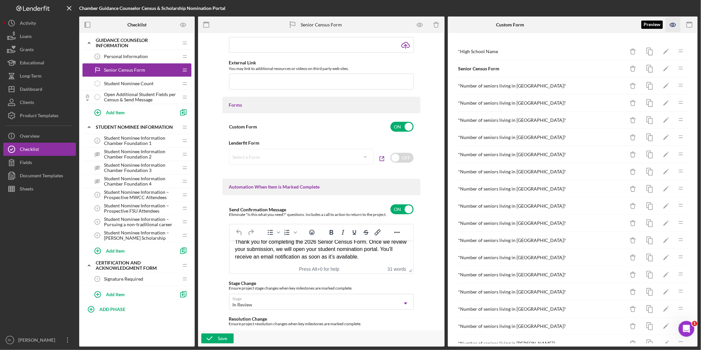
click at [675, 24] on icon "button" at bounding box center [673, 24] width 15 height 15
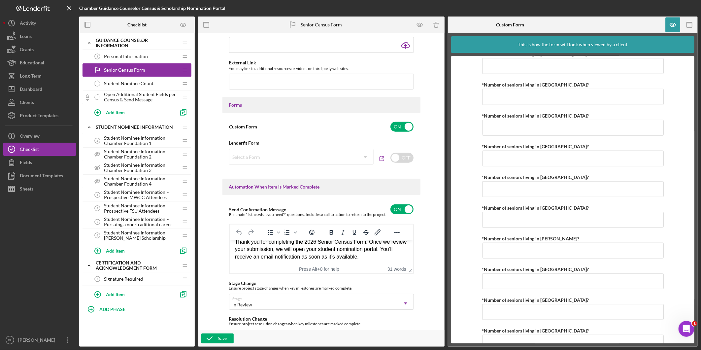
scroll to position [333, 0]
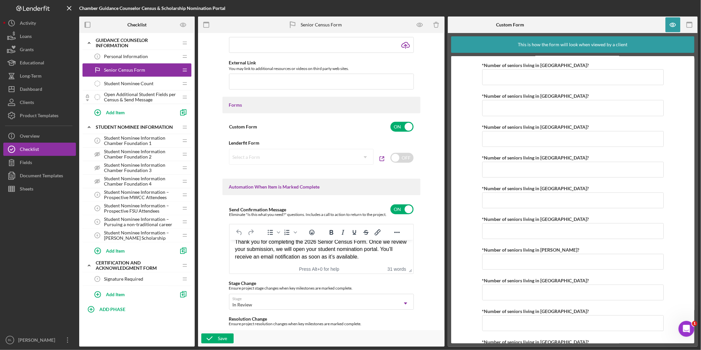
click at [123, 82] on span "Student Nominee Count" at bounding box center [129, 83] width 50 height 5
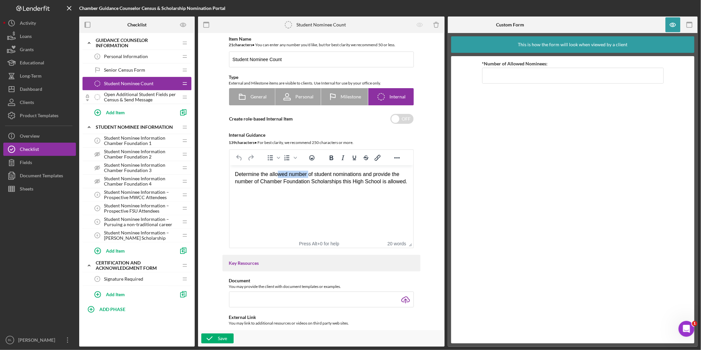
drag, startPoint x: 277, startPoint y: 177, endPoint x: 309, endPoint y: 178, distance: 31.7
click at [309, 178] on div "Determine the allowed number of student nominations and provide the number of C…" at bounding box center [321, 178] width 173 height 15
click at [319, 191] on html "Determine the allowed number of student nominations and provide the number of C…" at bounding box center [321, 177] width 184 height 25
click at [360, 189] on html "Determine the allowed number of student nominations and provide the number of C…" at bounding box center [321, 177] width 184 height 25
click at [154, 95] on span "Open Additional Student Fields per Census & Send Message" at bounding box center [141, 97] width 74 height 11
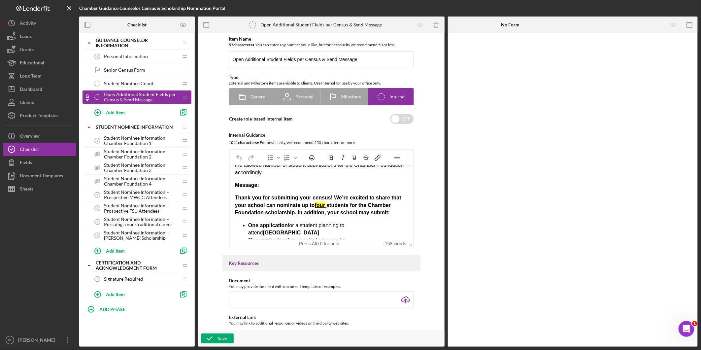
scroll to position [73, 0]
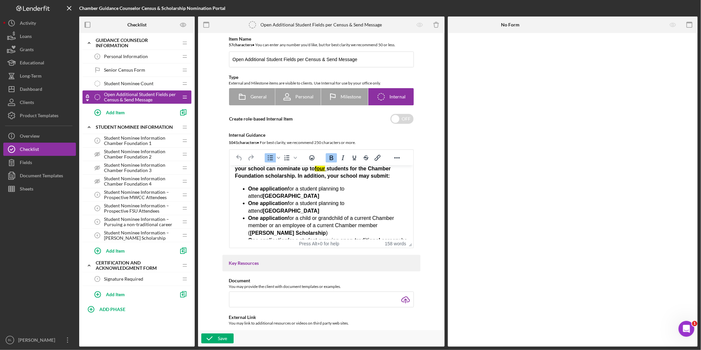
drag, startPoint x: 264, startPoint y: 193, endPoint x: 327, endPoint y: 195, distance: 62.8
click at [327, 195] on li "One application for a student planning to attend [GEOGRAPHIC_DATA]" at bounding box center [328, 192] width 160 height 15
click at [335, 211] on li "One application for a student planning to attend [GEOGRAPHIC_DATA]" at bounding box center [328, 207] width 160 height 15
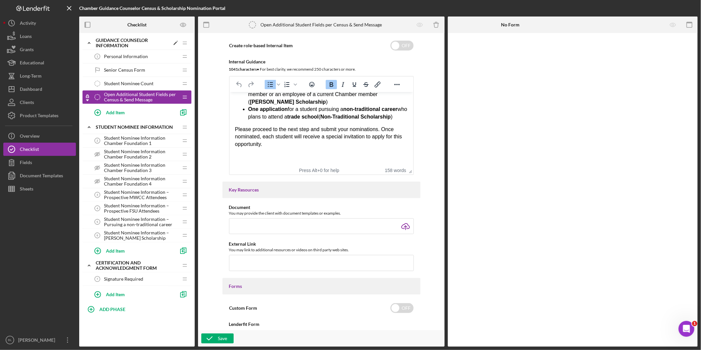
click at [88, 42] on icon "Icon/Expander" at bounding box center [89, 42] width 13 height 13
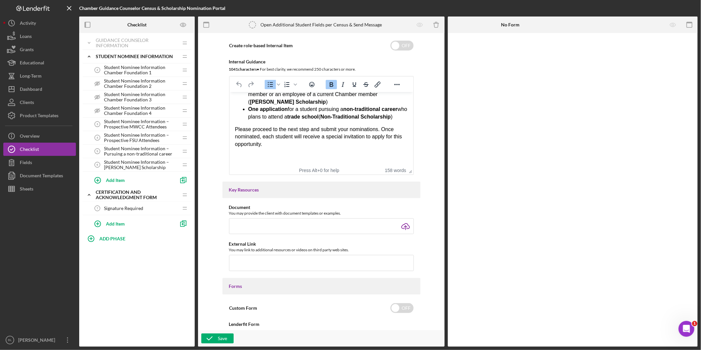
click at [116, 68] on span "Student Nominee Information Chamber Foundation 1" at bounding box center [141, 70] width 74 height 11
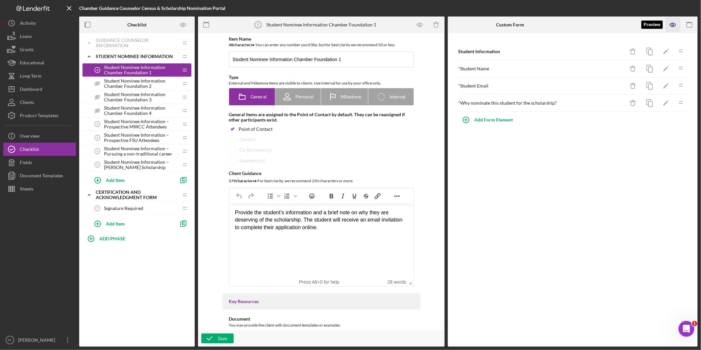
click at [677, 23] on icon "button" at bounding box center [673, 24] width 15 height 15
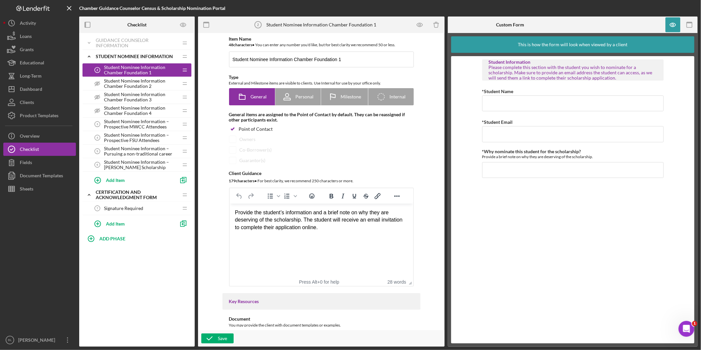
click at [133, 82] on span "Student Nominee Information Chamber Foundation 2" at bounding box center [141, 83] width 74 height 11
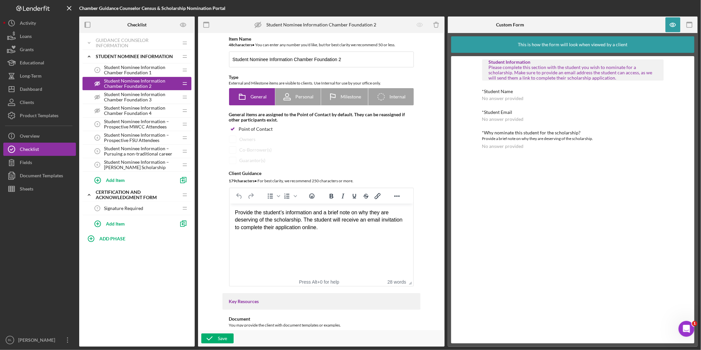
click at [133, 98] on span "Student Nominee Information Chamber Foundation 3" at bounding box center [141, 97] width 74 height 11
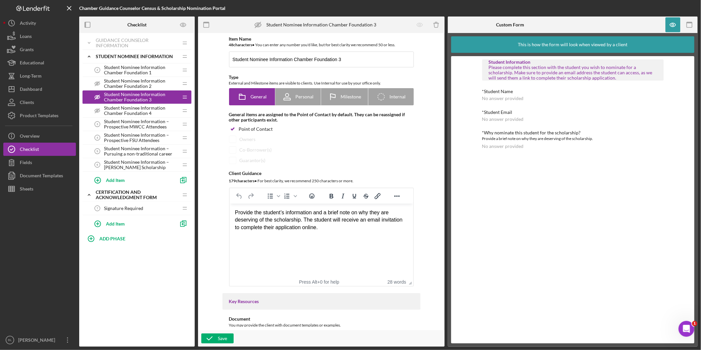
click at [133, 106] on span "Student Nominee Information Chamber Foundation 4" at bounding box center [141, 110] width 74 height 11
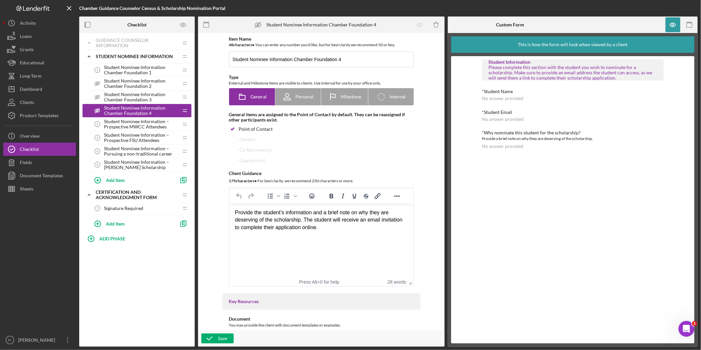
click at [133, 123] on span "Student Nominee Information – Prospective MWCC Attendees" at bounding box center [141, 124] width 74 height 11
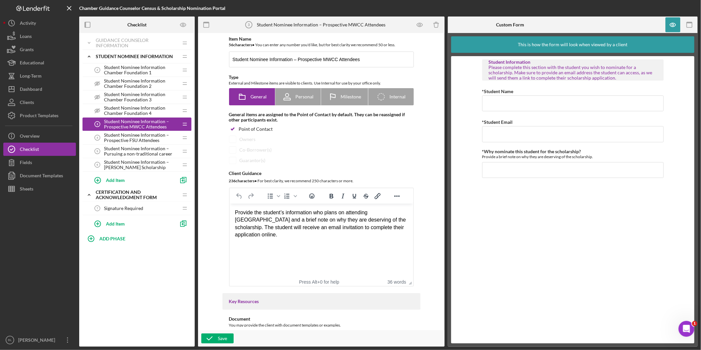
click at [131, 139] on span "Student Nominee Information – Prospective FSU Attendees" at bounding box center [141, 137] width 74 height 11
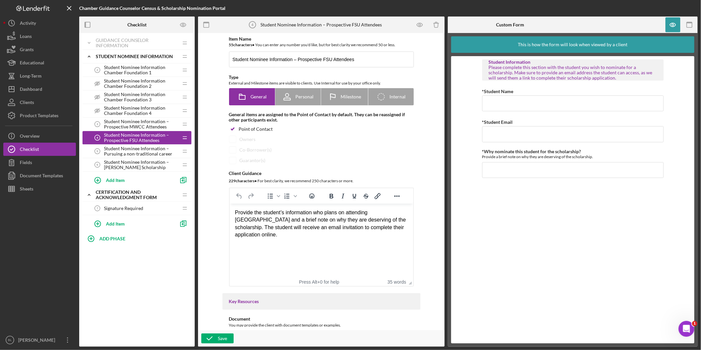
click at [133, 153] on span "Student Nominee Information – Pursuing a non-traditional career" at bounding box center [141, 151] width 74 height 11
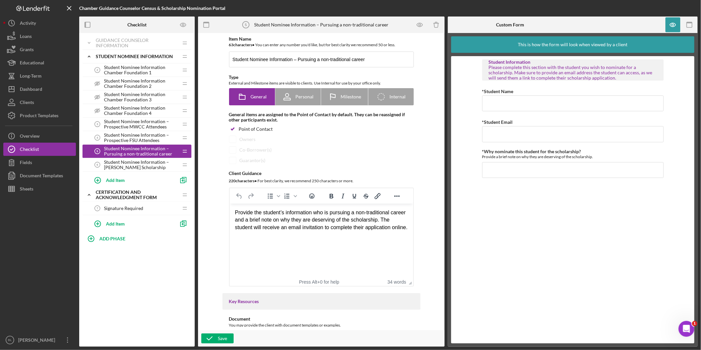
click at [134, 163] on span "Student Nominee Information – [PERSON_NAME] Scholarship" at bounding box center [141, 164] width 74 height 11
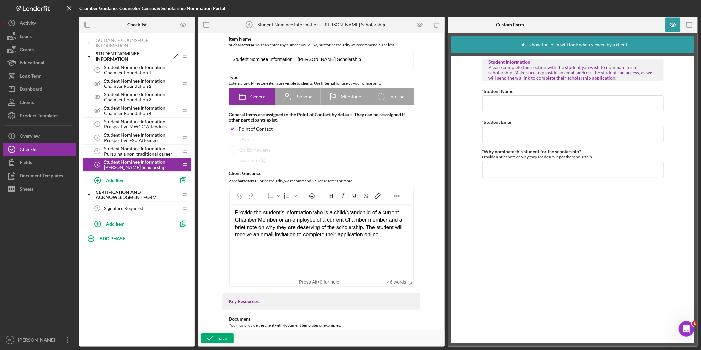
click at [107, 56] on div "Student Nominee Information" at bounding box center [133, 56] width 74 height 11
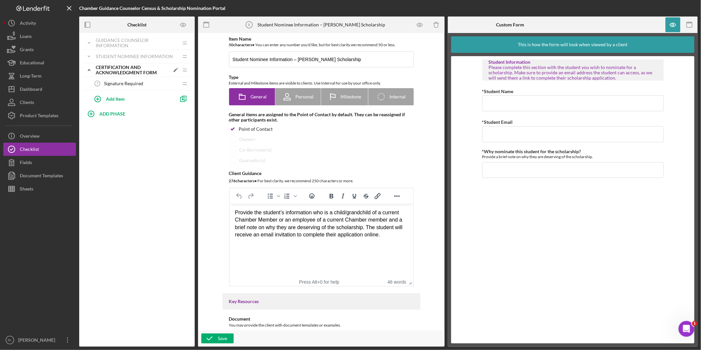
click at [104, 69] on div "Certification and Acknowledgment Form" at bounding box center [133, 70] width 74 height 11
click at [106, 83] on span "Signature Required" at bounding box center [123, 83] width 39 height 5
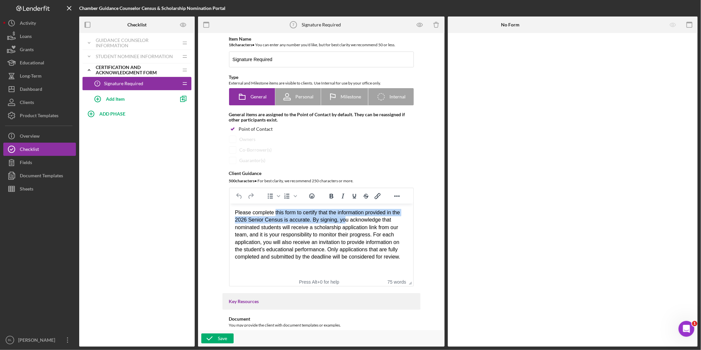
drag, startPoint x: 274, startPoint y: 216, endPoint x: 340, endPoint y: 223, distance: 66.4
click at [340, 223] on div "Please complete this form to certify that the information provided in the 2026 …" at bounding box center [321, 235] width 173 height 52
click at [348, 234] on div "Please complete this form to certify that the information provided in the 2026 …" at bounding box center [321, 235] width 173 height 52
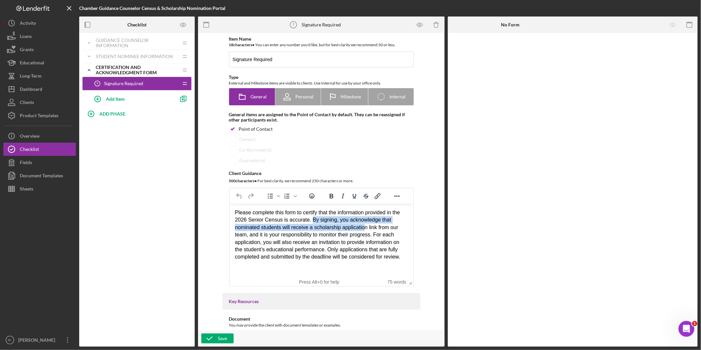
drag, startPoint x: 309, startPoint y: 220, endPoint x: 364, endPoint y: 227, distance: 56.0
click at [364, 227] on div "Please complete this form to certify that the information provided in the 2026 …" at bounding box center [321, 235] width 173 height 52
click at [353, 263] on html "Please complete this form to certify that the information provided in the 2026 …" at bounding box center [321, 235] width 184 height 62
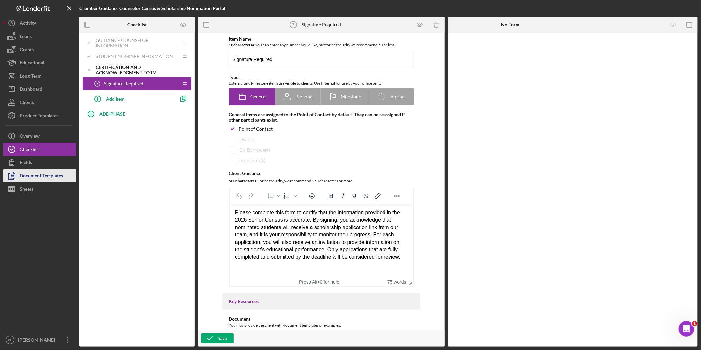
click at [51, 177] on div "Document Templates" at bounding box center [41, 176] width 43 height 15
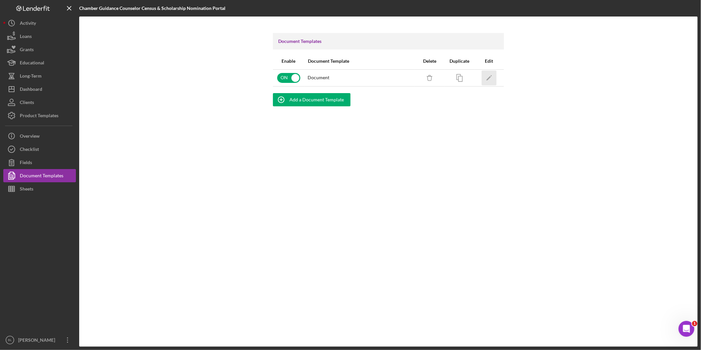
click at [491, 75] on icon "Icon/Edit" at bounding box center [489, 77] width 15 height 15
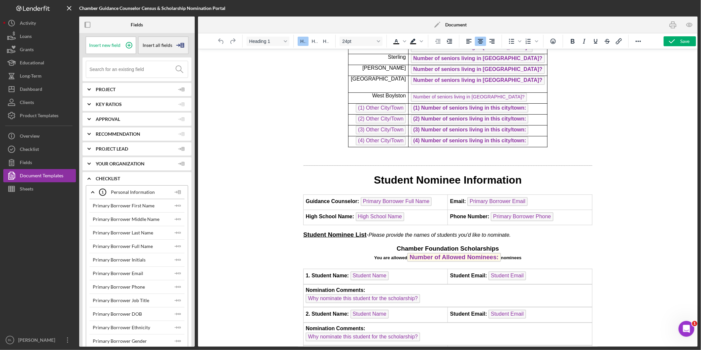
scroll to position [275, 0]
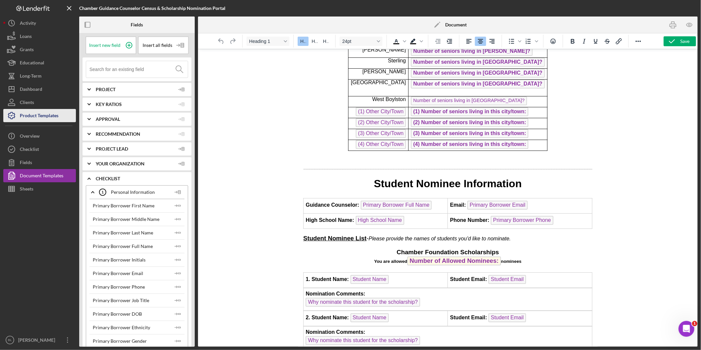
click at [0, 0] on div "Product Templates" at bounding box center [0, 0] width 0 height 0
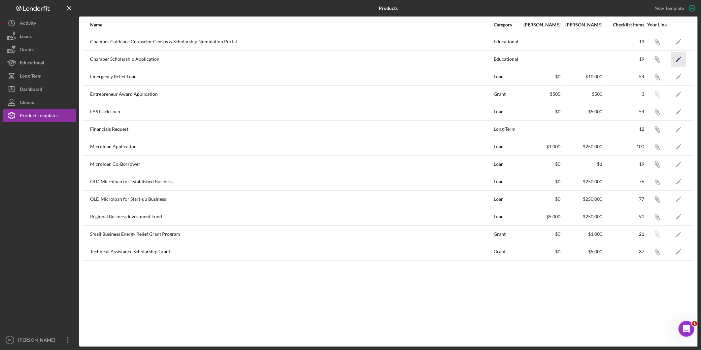
click at [677, 60] on polygon "button" at bounding box center [678, 59] width 4 height 5
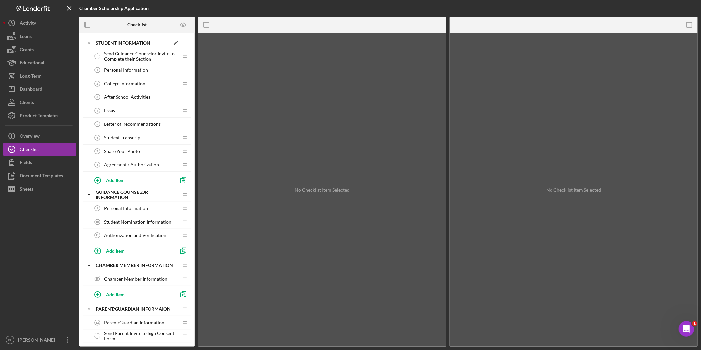
click at [107, 41] on div "Student Information" at bounding box center [133, 42] width 74 height 5
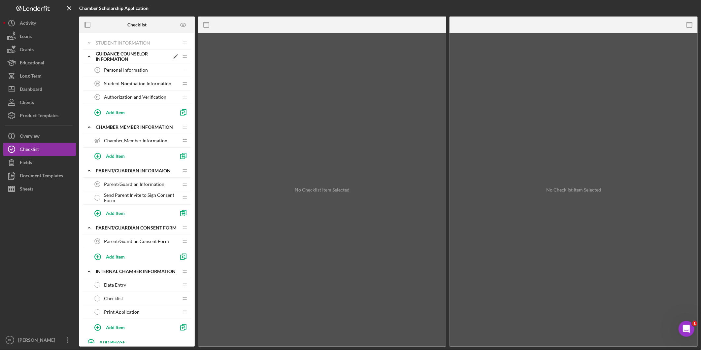
click at [102, 58] on div "Guidance Counselor Information" at bounding box center [133, 56] width 74 height 11
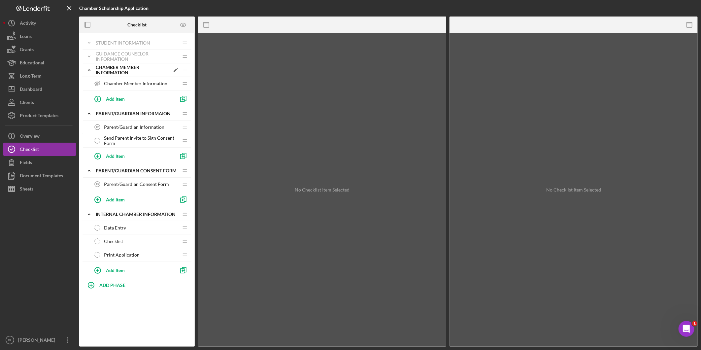
click at [102, 65] on div "Chamber Member Information" at bounding box center [133, 70] width 74 height 11
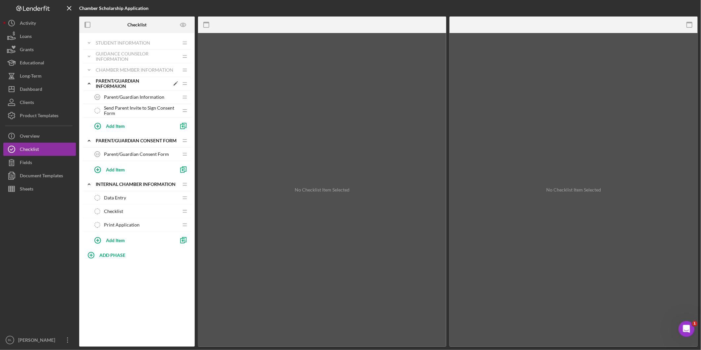
click at [102, 78] on div "Parent/Guardian Informaion" at bounding box center [133, 83] width 74 height 11
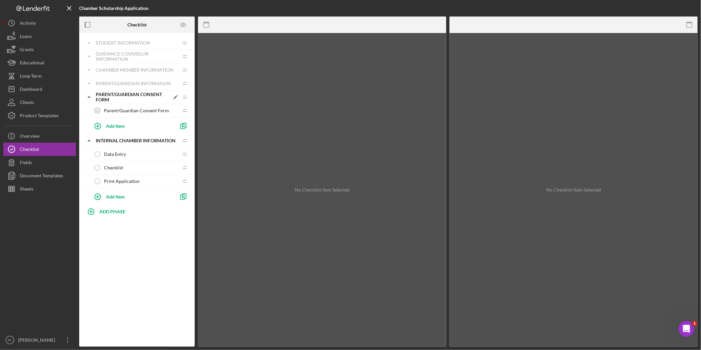
click at [104, 94] on div "Parent/Guardian Consent Form" at bounding box center [133, 97] width 74 height 11
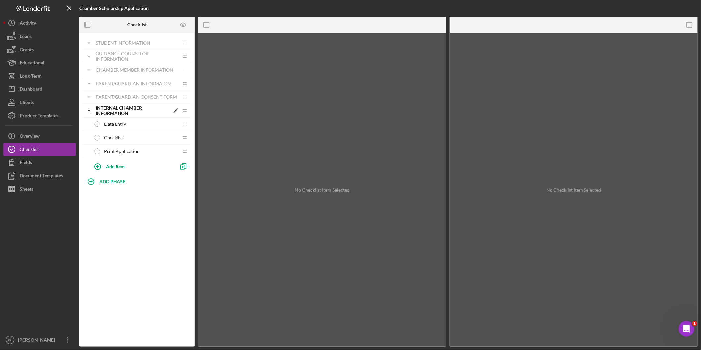
click at [106, 111] on div "Internal Chamber Information" at bounding box center [133, 110] width 74 height 11
click at [92, 41] on icon "Icon/Expander" at bounding box center [89, 42] width 13 height 13
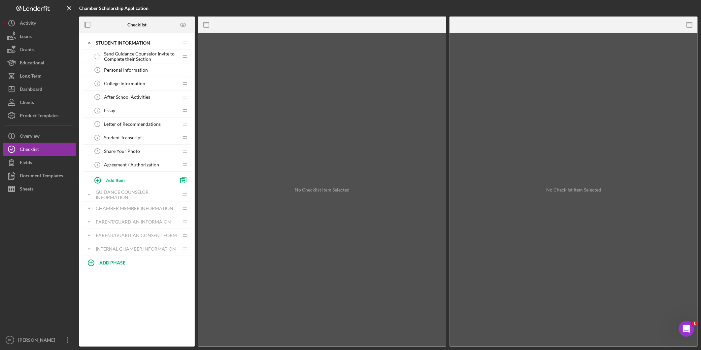
click at [126, 54] on span "Send Guidance Counselor Invite to Complete their Section" at bounding box center [141, 56] width 74 height 11
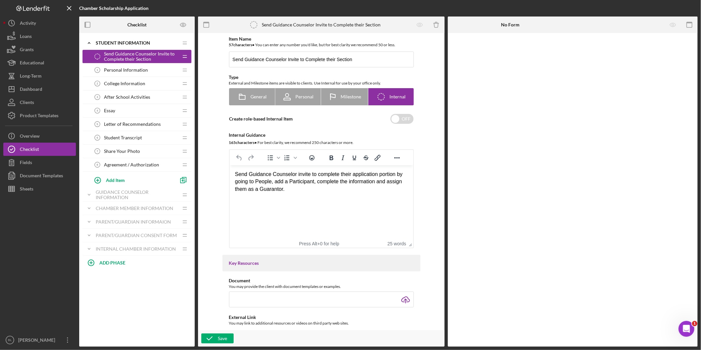
click at [130, 70] on span "Personal Information" at bounding box center [126, 69] width 44 height 5
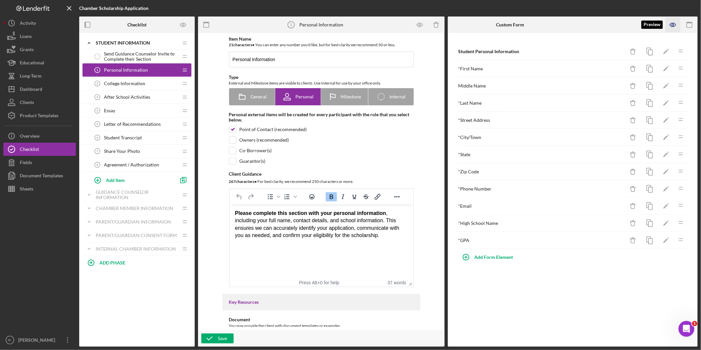
click at [675, 23] on icon "button" at bounding box center [673, 25] width 6 height 4
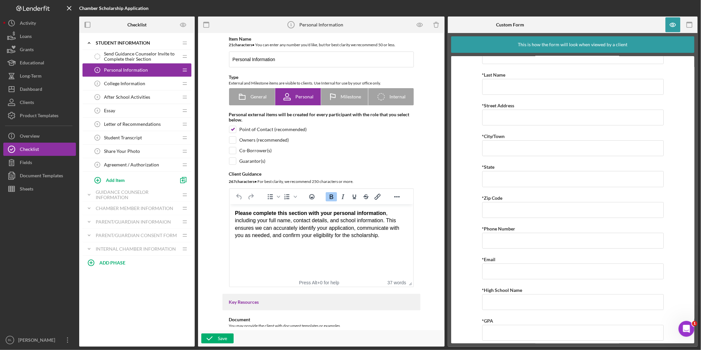
scroll to position [81, 0]
click at [110, 84] on span "College Information" at bounding box center [124, 83] width 41 height 5
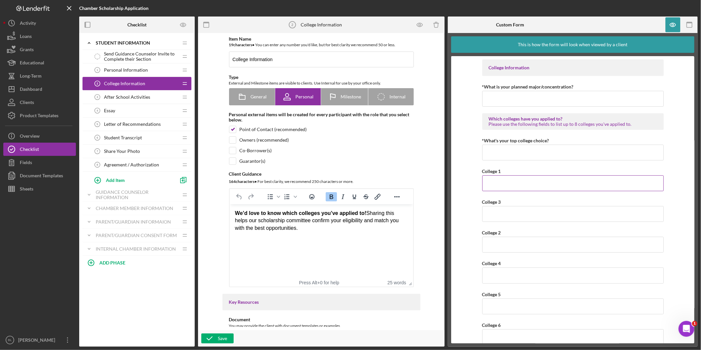
click at [522, 186] on input "College 1" at bounding box center [573, 183] width 182 height 16
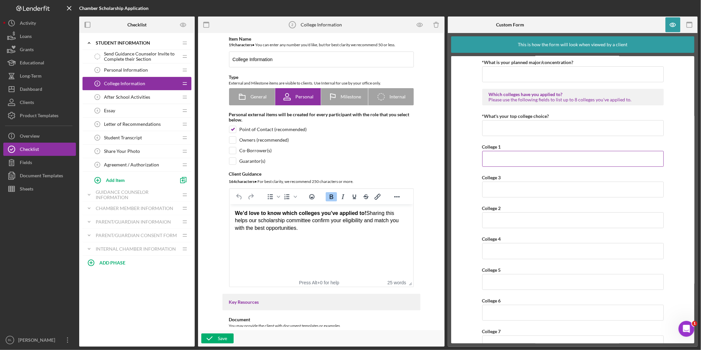
scroll to position [37, 0]
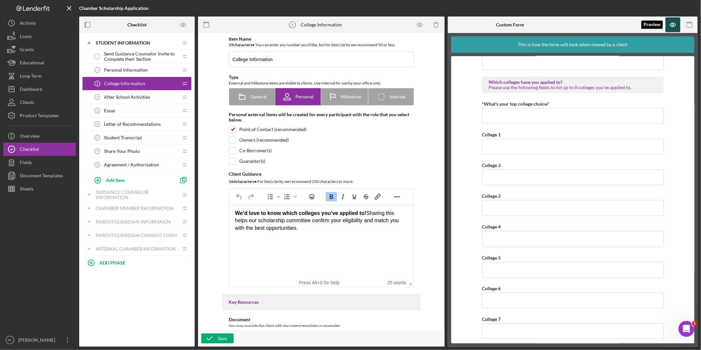
click at [672, 24] on icon "button" at bounding box center [673, 24] width 15 height 15
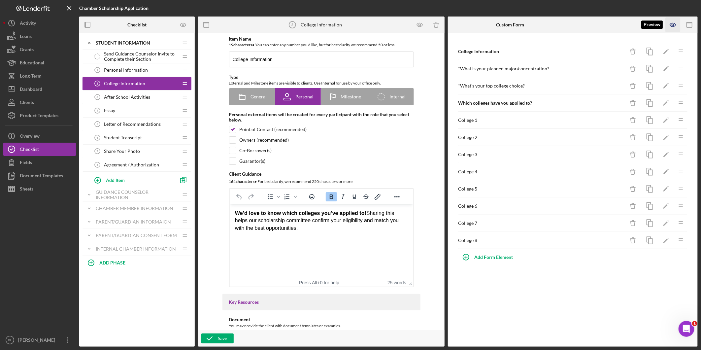
click at [668, 24] on icon "button" at bounding box center [673, 24] width 15 height 15
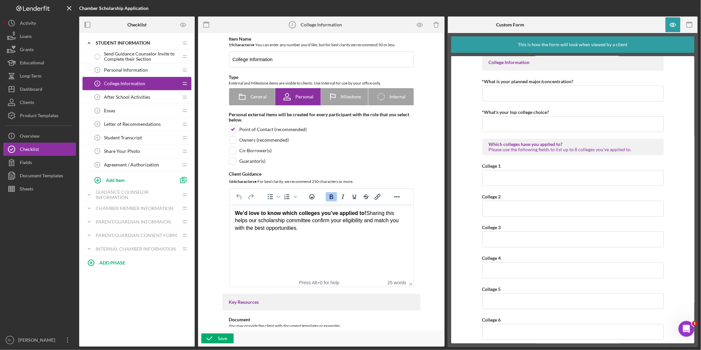
scroll to position [0, 0]
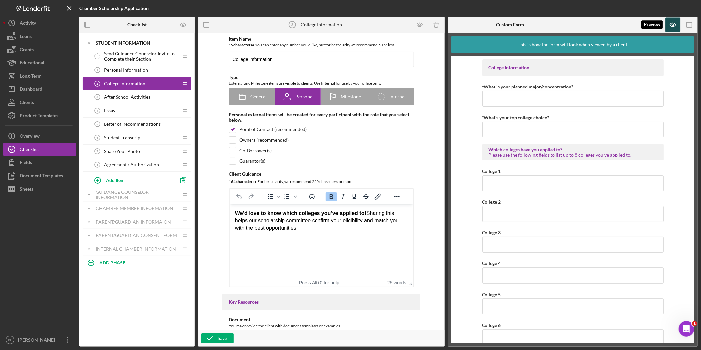
click at [675, 22] on icon "button" at bounding box center [673, 24] width 15 height 15
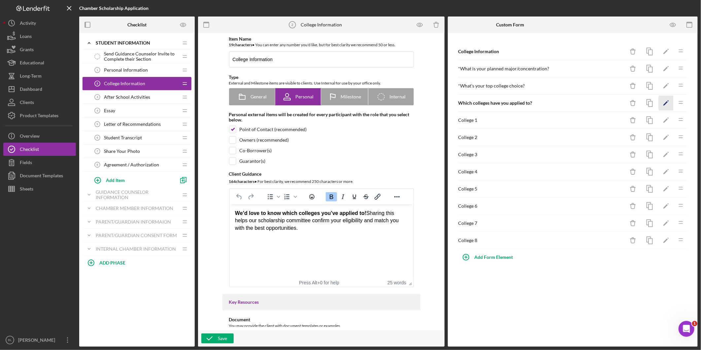
click at [665, 104] on icon "Icon/Edit" at bounding box center [666, 103] width 15 height 15
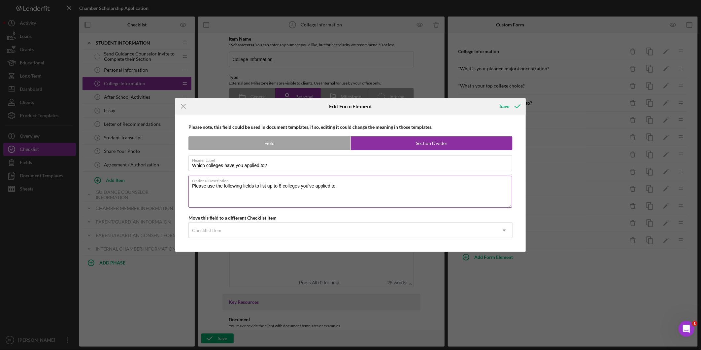
click at [340, 185] on textarea "Please use the following fields to list up to 8 colleges you've applied to." at bounding box center [351, 192] width 324 height 32
type textarea "Please use the following fields to list up to 8 colleges you've applied to."
click at [512, 103] on icon "submit" at bounding box center [517, 106] width 17 height 17
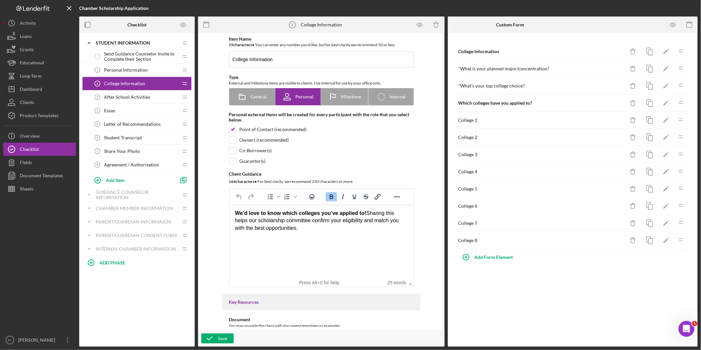
click at [137, 96] on span "After School Activities" at bounding box center [127, 96] width 46 height 5
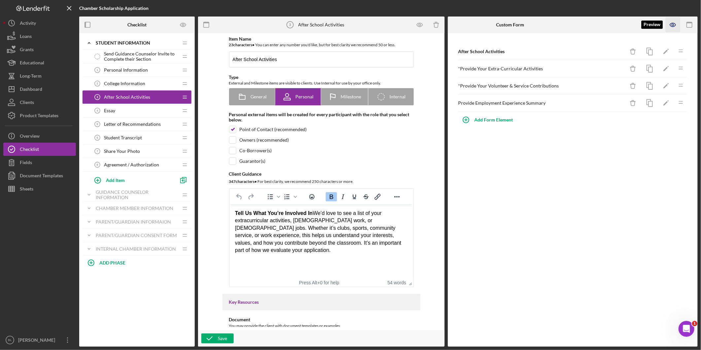
click at [675, 25] on icon "button" at bounding box center [673, 24] width 15 height 15
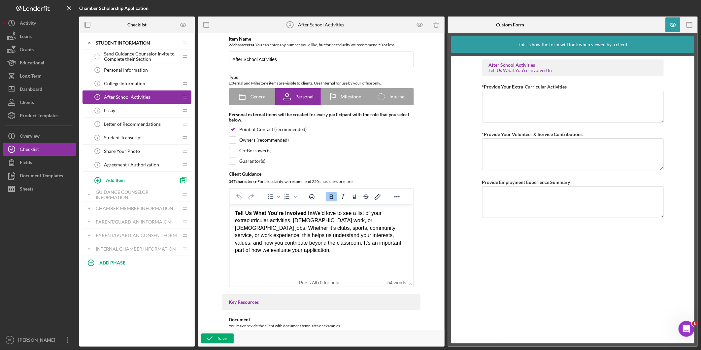
click at [162, 116] on div "Essay 4 Essay" at bounding box center [134, 110] width 87 height 13
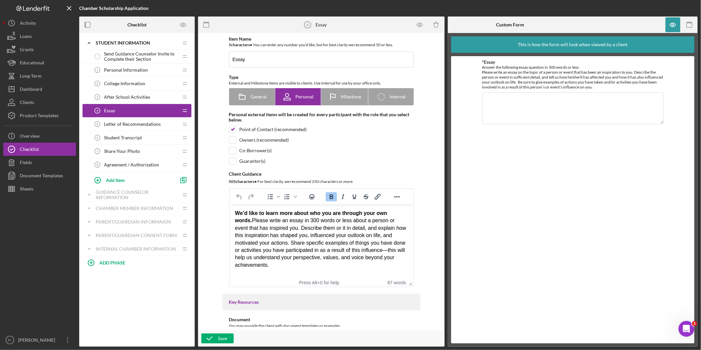
click at [146, 97] on span "After School Activities" at bounding box center [127, 96] width 46 height 5
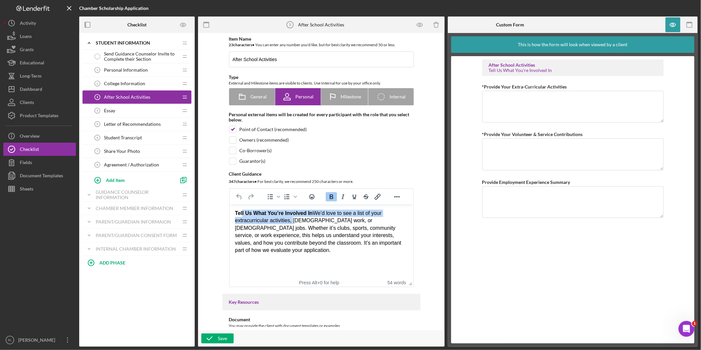
drag, startPoint x: 241, startPoint y: 216, endPoint x: 292, endPoint y: 221, distance: 50.8
click at [291, 220] on div "Tell Us What You’re Involved In We’d love to see a list of your extracurricular…" at bounding box center [321, 232] width 173 height 44
click at [320, 241] on div "Tell Us What You’re Involved In We’d love to see a list of your extracurricular…" at bounding box center [321, 232] width 173 height 44
click at [313, 213] on div "Tell Us What You’re Involved In We’d love to see a list of your extracurricular…" at bounding box center [321, 232] width 173 height 44
click at [365, 233] on div "Tell Us What You’re Involved In. We’d love to see a list of your extracurricula…" at bounding box center [321, 232] width 173 height 44
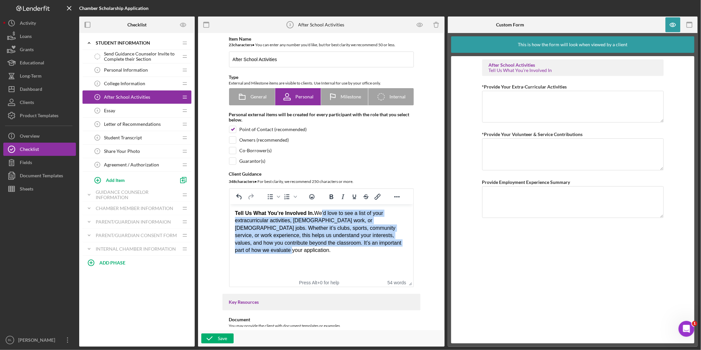
drag, startPoint x: 319, startPoint y: 215, endPoint x: 395, endPoint y: 251, distance: 84.5
click at [399, 246] on div "Tell Us What You’re Involved In. We’d love to see a list of your extracurricula…" at bounding box center [321, 232] width 173 height 44
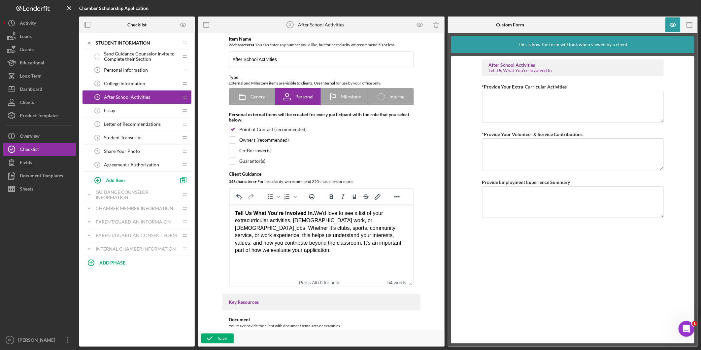
click at [390, 255] on html "Tell Us What You’re Involved In. We’d love to see a list of your extracurricula…" at bounding box center [321, 231] width 184 height 55
click at [515, 100] on textarea "*Provide Your Extra-Curricular Activities" at bounding box center [573, 107] width 182 height 32
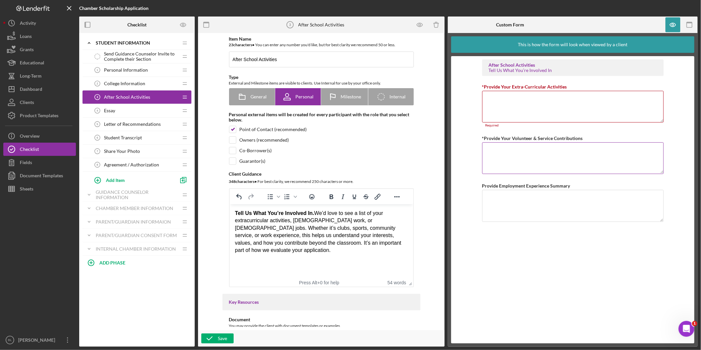
click at [536, 154] on textarea "*Provide Your Volunteer & Service Contributions" at bounding box center [573, 158] width 182 height 32
click at [673, 21] on icon "button" at bounding box center [673, 24] width 15 height 15
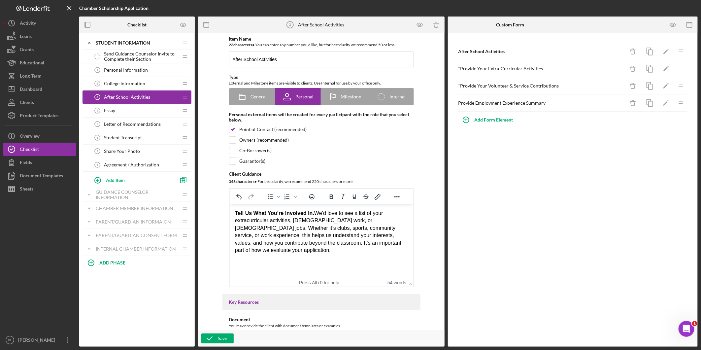
click at [681, 52] on line at bounding box center [681, 52] width 4 height 0
click at [663, 53] on icon "Icon/Edit" at bounding box center [666, 52] width 15 height 15
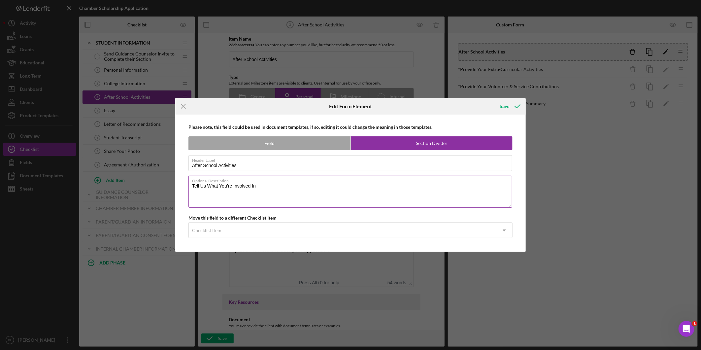
drag, startPoint x: 278, startPoint y: 186, endPoint x: 293, endPoint y: 190, distance: 15.4
click at [278, 186] on textarea "Tell Us What You’re Involved In" at bounding box center [351, 192] width 324 height 32
drag, startPoint x: 387, startPoint y: 183, endPoint x: 189, endPoint y: 187, distance: 197.5
click at [189, 187] on textarea "Tell Us What You’re Involved In. please include titles, dates, and descriptions…" at bounding box center [351, 192] width 324 height 32
click at [303, 197] on textarea "Tell Us What You’re Involved In. please include titles, dates, and descriptions…" at bounding box center [351, 192] width 324 height 32
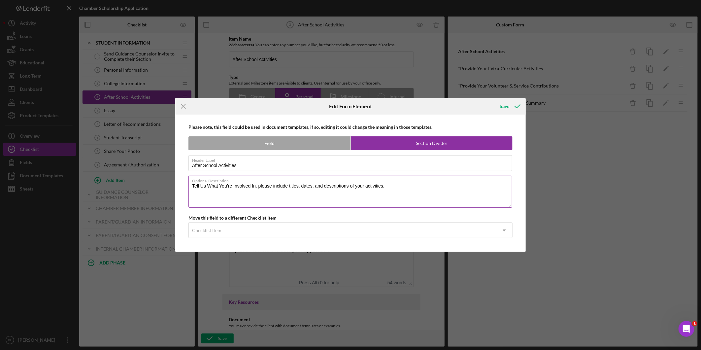
click at [398, 182] on label "Optional Description" at bounding box center [352, 179] width 320 height 7
click at [398, 182] on textarea "Tell Us What You’re Involved In. please include titles, dates, and descriptions…" at bounding box center [351, 192] width 324 height 32
click at [400, 186] on textarea "Tell Us What You’re Involved In. please include titles, dates, and descriptions…" at bounding box center [351, 192] width 324 height 32
drag, startPoint x: 398, startPoint y: 188, endPoint x: 139, endPoint y: 190, distance: 259.2
click at [142, 190] on div "Icon/Menu Close Edit Form Element Save Please note, this field could be used in…" at bounding box center [350, 175] width 701 height 350
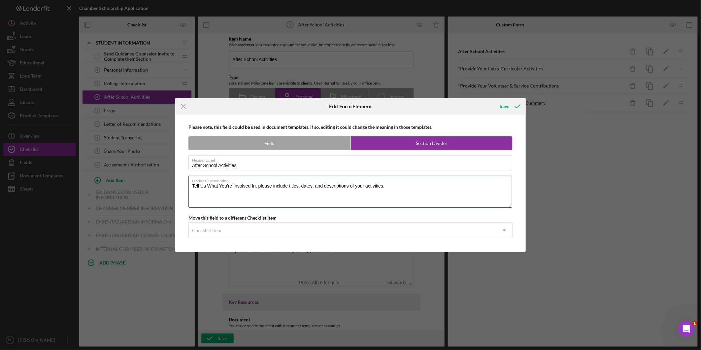
paste textarea "us about your involvement. Please include your role/title, the dates of partici…"
click at [260, 194] on textarea "Tell us about your involvement. Please include your role/title, the dates of pa…" at bounding box center [351, 192] width 324 height 32
type textarea "Tell us about your involvement. Please include your role/title, the dates of pa…"
click at [505, 108] on div "Save" at bounding box center [505, 106] width 10 height 13
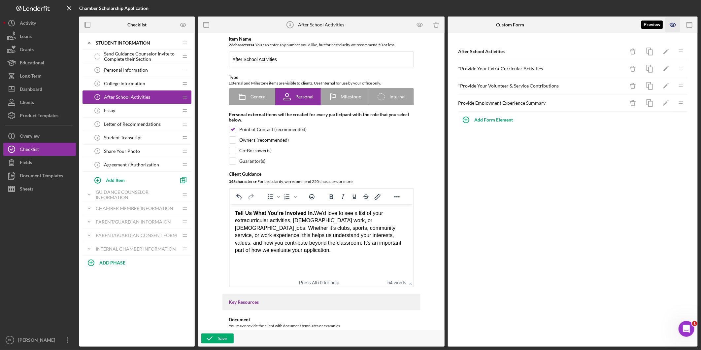
click at [672, 26] on icon "button" at bounding box center [673, 24] width 15 height 15
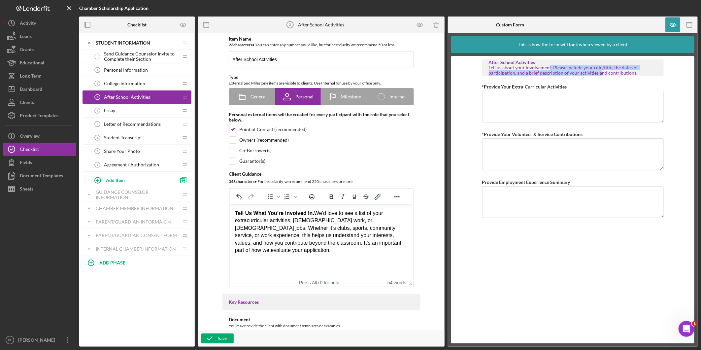
drag, startPoint x: 549, startPoint y: 68, endPoint x: 599, endPoint y: 71, distance: 50.3
click at [599, 71] on div "Tell us about your involvement. Please include your role/title, the dates of pa…" at bounding box center [573, 70] width 168 height 11
drag, startPoint x: 599, startPoint y: 71, endPoint x: 624, endPoint y: 93, distance: 33.4
click at [621, 90] on div "*Provide Your Extra-Curricular Activities" at bounding box center [573, 87] width 182 height 8
drag, startPoint x: 597, startPoint y: 66, endPoint x: 626, endPoint y: 69, distance: 29.1
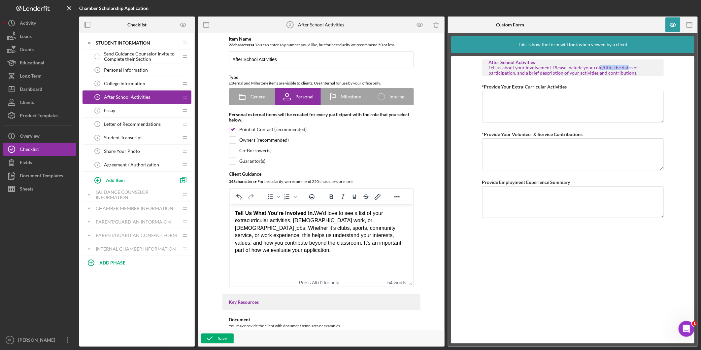
click at [626, 69] on div "Tell us about your involvement. Please include your role/title, the dates of pa…" at bounding box center [573, 70] width 168 height 11
drag, startPoint x: 626, startPoint y: 69, endPoint x: 639, endPoint y: 72, distance: 13.2
click at [639, 72] on div "Tell us about your involvement. Please include your role/title, the dates of pa…" at bounding box center [573, 70] width 168 height 11
click at [494, 107] on textarea "*Provide Your Extra-Curricular Activities" at bounding box center [573, 107] width 182 height 32
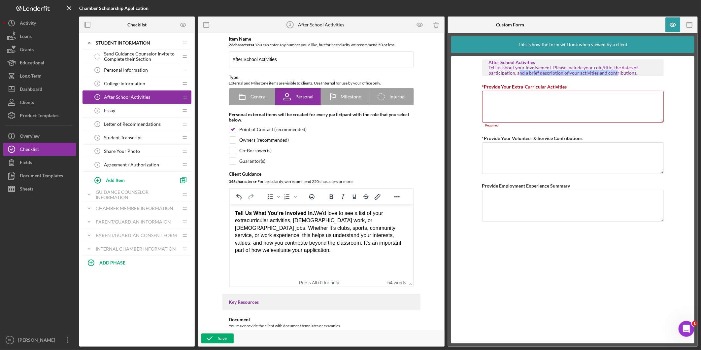
drag, startPoint x: 520, startPoint y: 72, endPoint x: 615, endPoint y: 72, distance: 95.1
click at [615, 72] on div "Tell us about your involvement. Please include your role/title, the dates of pa…" at bounding box center [573, 70] width 168 height 11
drag, startPoint x: 615, startPoint y: 72, endPoint x: 623, endPoint y: 104, distance: 33.3
click at [623, 104] on textarea "*Provide Your Extra-Curricular Activities" at bounding box center [573, 107] width 182 height 32
click at [637, 73] on div "Tell us about your involvement. Please include your role/title, the dates of pa…" at bounding box center [573, 70] width 168 height 11
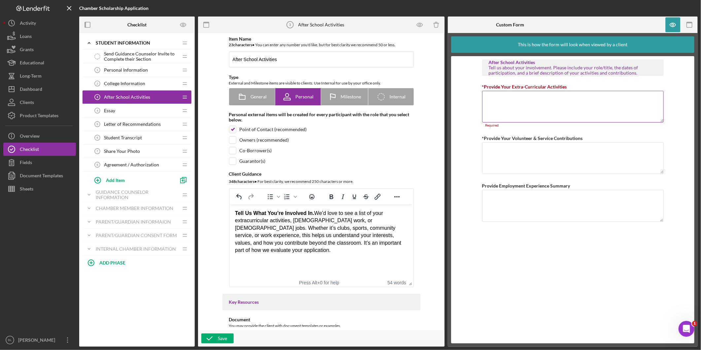
click at [632, 101] on textarea "*Provide Your Extra-Curricular Activities" at bounding box center [573, 107] width 182 height 32
drag, startPoint x: 540, startPoint y: 153, endPoint x: 534, endPoint y: 162, distance: 11.0
click at [540, 154] on textarea "*Provide Your Volunteer & Service Contributions" at bounding box center [573, 158] width 182 height 32
click at [572, 213] on textarea "Provide Employment Experience Summary" at bounding box center [573, 206] width 182 height 32
click at [670, 84] on form "After School Activities Tell us about your involvement. Please include your rol…" at bounding box center [572, 199] width 243 height 287
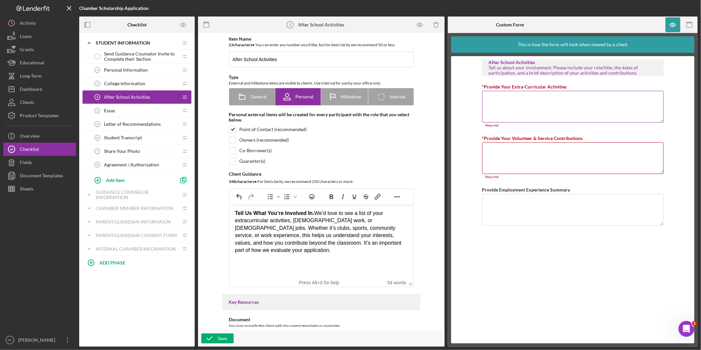
click at [598, 123] on div "*Provide Your Extra-Curricular Activities Required" at bounding box center [573, 105] width 182 height 45
click at [526, 68] on div "Tell us about your involvement. Please include your role/title, the dates of pa…" at bounding box center [573, 70] width 168 height 11
click at [104, 110] on span "Essay" at bounding box center [109, 110] width 11 height 5
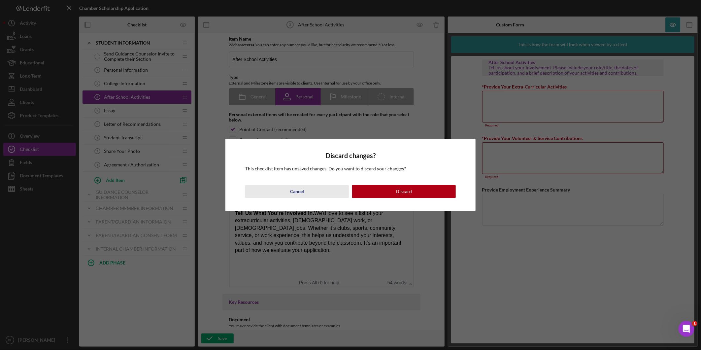
click at [305, 191] on button "Cancel" at bounding box center [297, 191] width 104 height 13
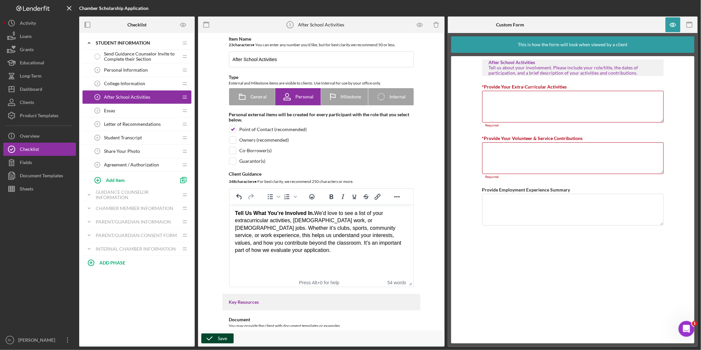
click at [216, 340] on icon "button" at bounding box center [209, 338] width 17 height 17
click at [117, 114] on div "Essay 4 Essay" at bounding box center [134, 110] width 87 height 13
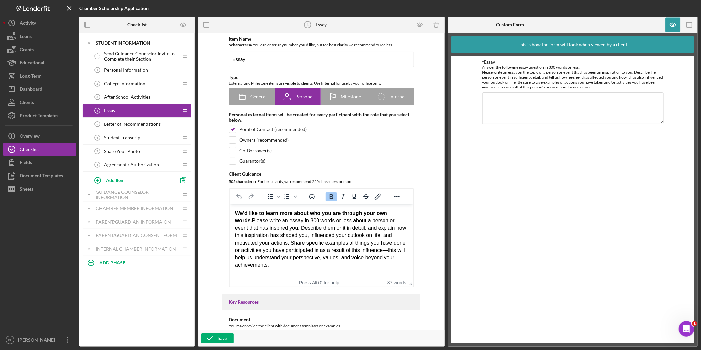
click at [158, 125] on span "Letter of Recommendations" at bounding box center [132, 123] width 57 height 5
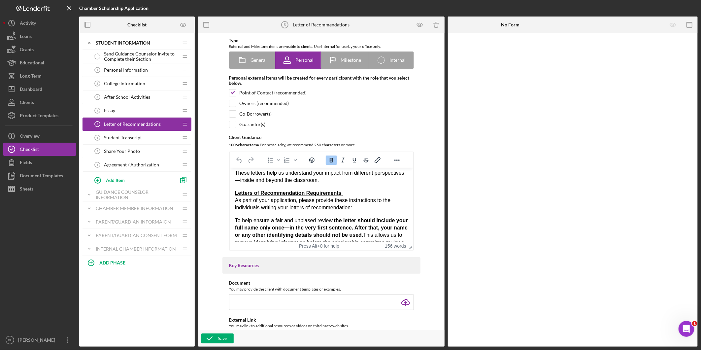
scroll to position [108, 0]
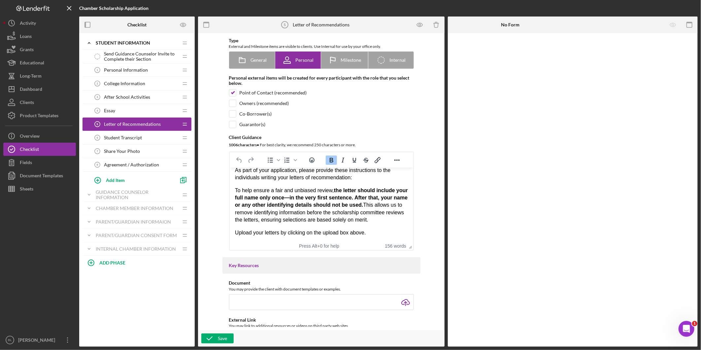
click at [144, 139] on div "Student Transcript 6 Student Transcript" at bounding box center [134, 137] width 87 height 13
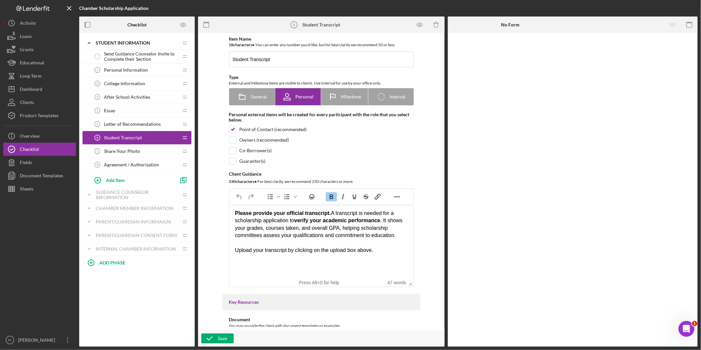
click at [96, 151] on icon "Share Your Photo 7" at bounding box center [97, 151] width 13 height 13
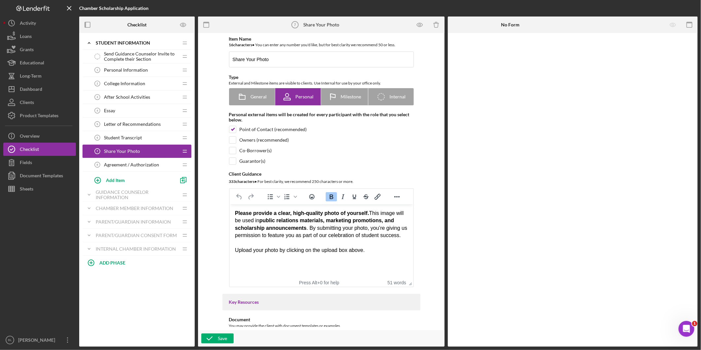
click at [99, 167] on icon "Agreement / Authorization 8" at bounding box center [97, 164] width 13 height 13
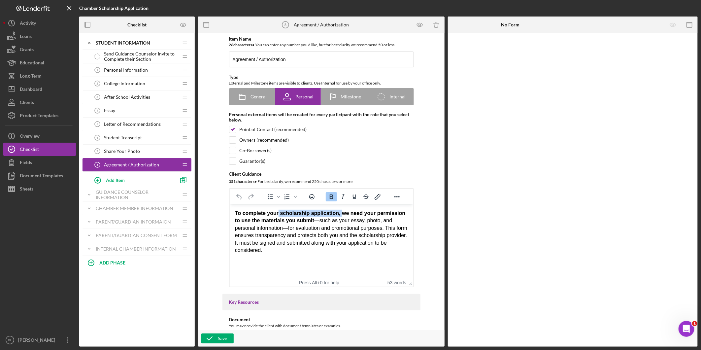
drag, startPoint x: 277, startPoint y: 215, endPoint x: 341, endPoint y: 214, distance: 64.0
click at [341, 214] on strong "To complete your scholarship application, we need your permission to use the ma…" at bounding box center [320, 216] width 170 height 13
click at [361, 229] on div "To complete your scholarship application, we need your permission to use the ma…" at bounding box center [321, 232] width 173 height 44
drag, startPoint x: 350, startPoint y: 217, endPoint x: 375, endPoint y: 217, distance: 25.8
click at [375, 217] on div "To complete your scholarship application, we need your permission to use the ma…" at bounding box center [321, 232] width 173 height 44
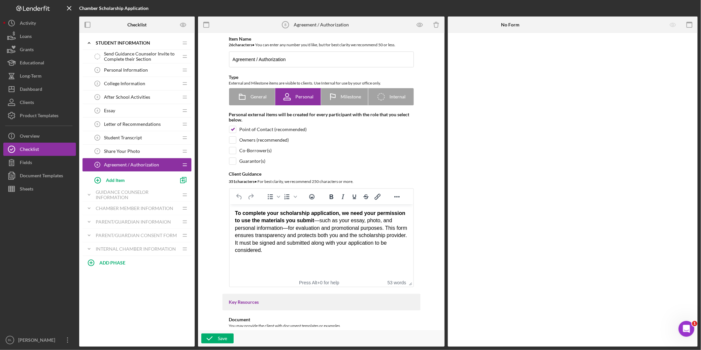
click at [348, 231] on div "To complete your scholarship application, we need your permission to use the ma…" at bounding box center [321, 232] width 173 height 44
drag, startPoint x: 340, startPoint y: 225, endPoint x: 391, endPoint y: 234, distance: 51.0
click at [391, 233] on div "To complete your scholarship application, we need your permission to use the ma…" at bounding box center [321, 232] width 173 height 44
click at [362, 248] on div "To complete your scholarship application, we need your permission to use the ma…" at bounding box center [321, 232] width 173 height 44
click at [88, 43] on polyline at bounding box center [89, 42] width 2 height 1
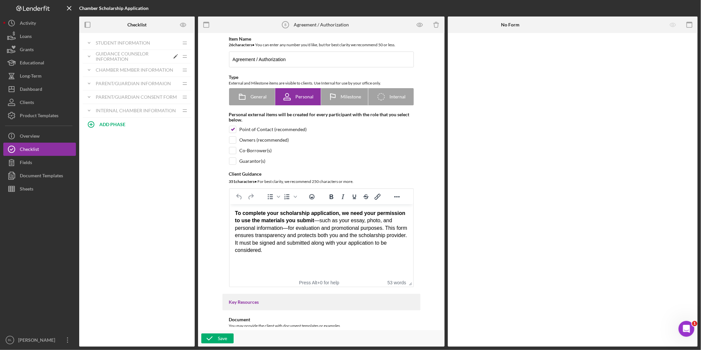
click at [90, 56] on icon "Icon/Expander" at bounding box center [89, 56] width 13 height 13
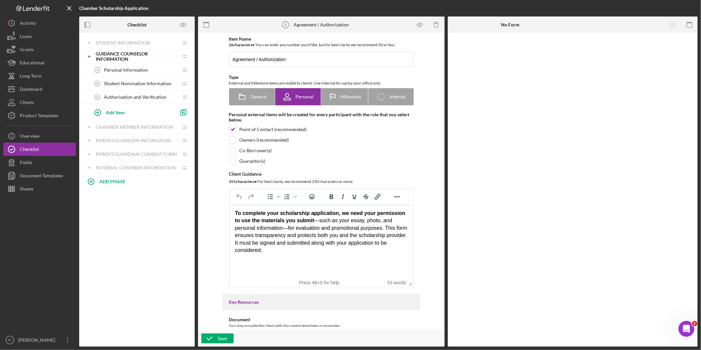
click at [123, 66] on div "Personal Information 9 Personal Information" at bounding box center [134, 69] width 87 height 13
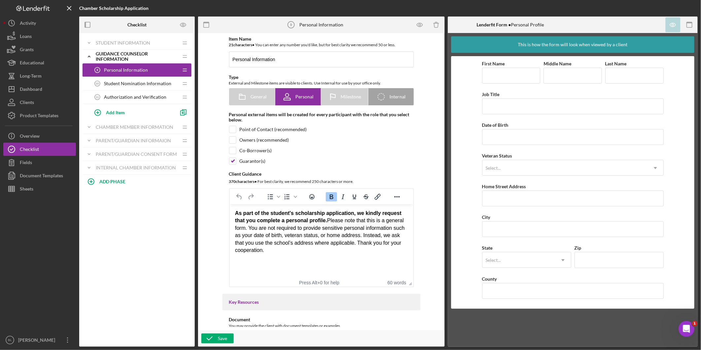
click at [159, 83] on span "Student Nomination Information" at bounding box center [137, 83] width 67 height 5
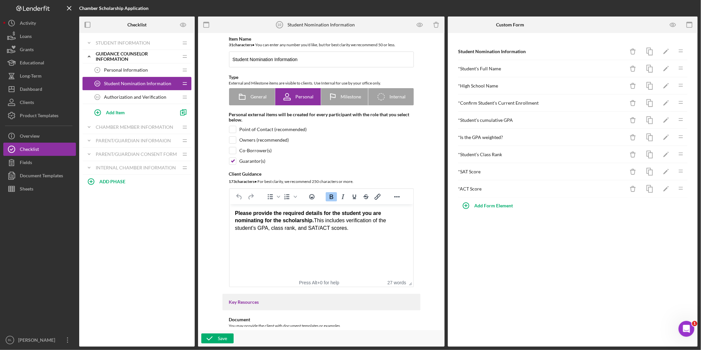
click at [139, 95] on span "Authorization and Verification" at bounding box center [135, 96] width 62 height 5
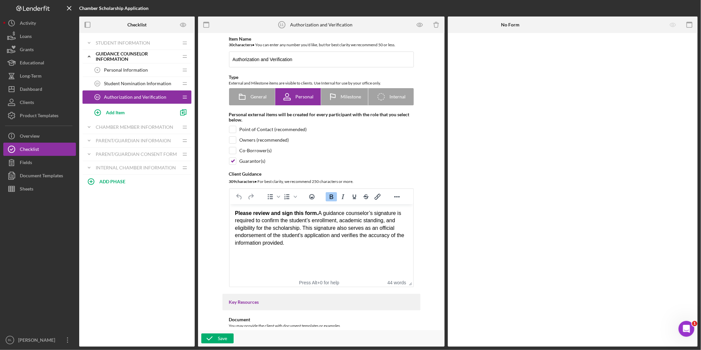
drag, startPoint x: 272, startPoint y: 212, endPoint x: 344, endPoint y: 247, distance: 80.6
click at [377, 243] on div "Please review and sign this form. A guidance counselor’s signature is required …" at bounding box center [321, 228] width 173 height 37
click at [337, 249] on html "Please review and sign this form. A guidance counselor’s signature is required …" at bounding box center [321, 228] width 184 height 48
click at [90, 61] on icon "Icon/Expander" at bounding box center [89, 56] width 13 height 13
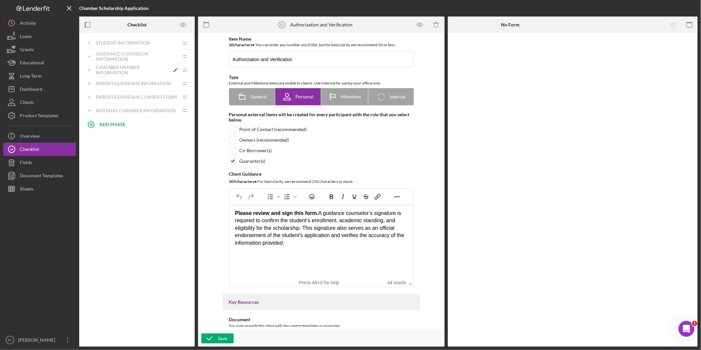
click at [94, 66] on icon "Icon/Expander" at bounding box center [89, 69] width 13 height 13
click at [113, 84] on span "Chamber Member Information" at bounding box center [135, 83] width 63 height 5
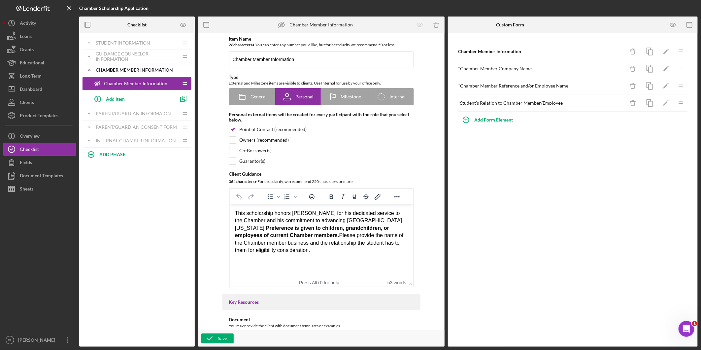
drag, startPoint x: 406, startPoint y: 208, endPoint x: 365, endPoint y: 235, distance: 49.5
click at [365, 236] on div "This scholarship honors [PERSON_NAME] for his dedicated service to the Chamber …" at bounding box center [321, 232] width 173 height 44
click at [134, 109] on div "Parent/Guardian Informaion" at bounding box center [133, 113] width 74 height 11
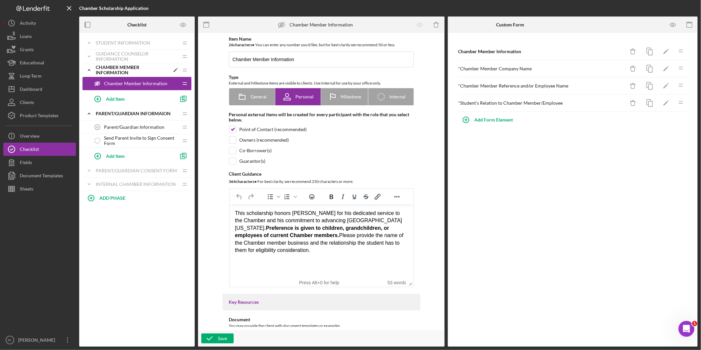
click at [105, 69] on div "Chamber Member Information" at bounding box center [133, 70] width 74 height 11
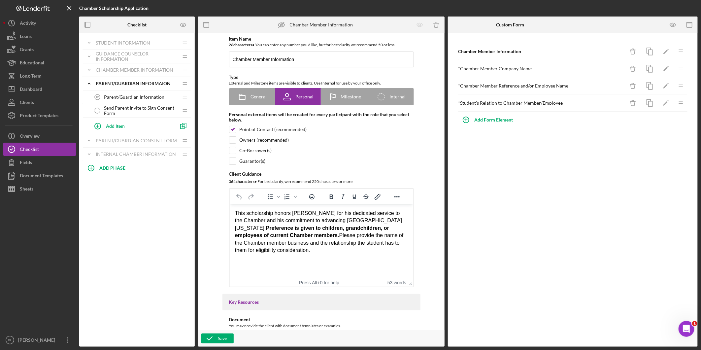
click at [106, 97] on span "Parent/Guardian Information" at bounding box center [134, 96] width 60 height 5
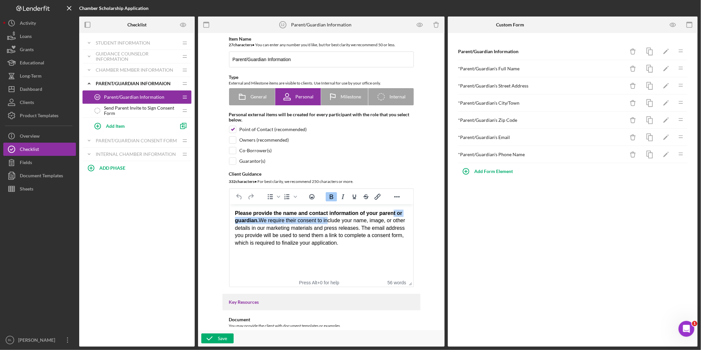
drag, startPoint x: 328, startPoint y: 217, endPoint x: 392, endPoint y: 212, distance: 64.6
click at [392, 212] on div "Please provide the name and contact information of your parent or guardian. We …" at bounding box center [321, 228] width 173 height 37
click at [383, 228] on div "Please provide the name and contact information of your parent or guardian. We …" at bounding box center [321, 228] width 173 height 37
drag, startPoint x: 266, startPoint y: 222, endPoint x: 358, endPoint y: 224, distance: 91.8
click at [358, 224] on div "Please provide the name and contact information of your parent or guardian. We …" at bounding box center [321, 228] width 173 height 37
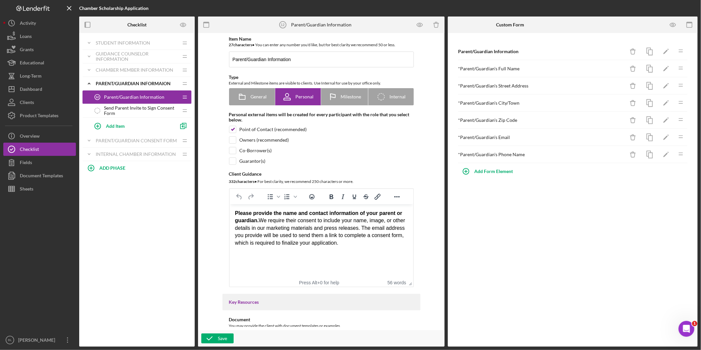
click at [356, 232] on div "Please provide the name and contact information of your parent or guardian. We …" at bounding box center [321, 228] width 173 height 37
drag, startPoint x: 276, startPoint y: 231, endPoint x: 369, endPoint y: 229, distance: 93.8
click at [369, 229] on div "Please provide the name and contact information of your parent or guardian. We …" at bounding box center [321, 228] width 173 height 37
click at [370, 237] on div "Please provide the name and contact information of your parent or guardian. We …" at bounding box center [321, 228] width 173 height 37
drag, startPoint x: 244, startPoint y: 237, endPoint x: 355, endPoint y: 237, distance: 110.6
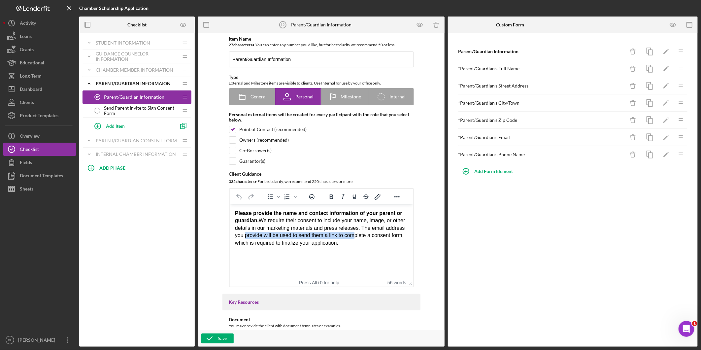
click at [355, 237] on div "Please provide the name and contact information of your parent or guardian. We …" at bounding box center [321, 228] width 173 height 37
click at [362, 246] on div "Please provide the name and contact information of your parent or guardian. We …" at bounding box center [321, 228] width 173 height 37
click at [113, 93] on div "Parent/Guardian Information 12 Parent/Guardian Information" at bounding box center [134, 96] width 87 height 13
click at [106, 107] on span "Send Parent Invite to Sign Consent Form" at bounding box center [141, 110] width 74 height 11
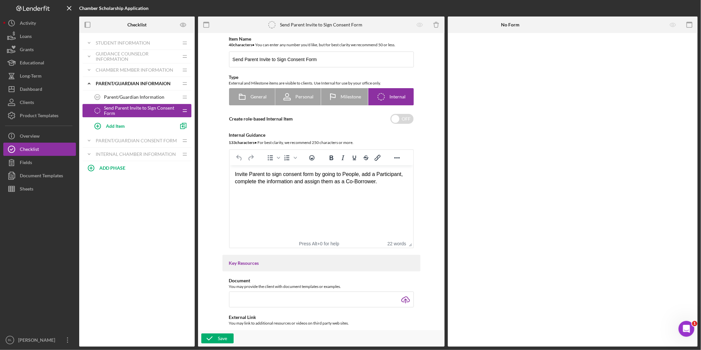
drag, startPoint x: 259, startPoint y: 179, endPoint x: 377, endPoint y: 178, distance: 118.5
click at [377, 178] on div "Invite Parent to sign consent form by going to People, add a Participant, compl…" at bounding box center [321, 178] width 173 height 15
click at [378, 188] on html "Invite Parent to sign consent form by going to People, add a Participant, compl…" at bounding box center [321, 177] width 184 height 25
click at [117, 96] on span "Parent/Guardian Information" at bounding box center [134, 96] width 60 height 5
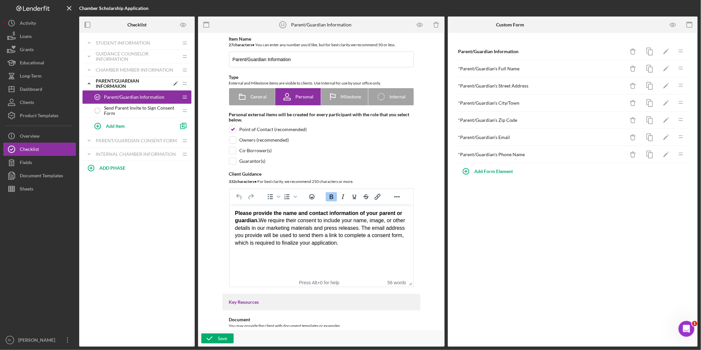
click at [109, 78] on div "Parent/Guardian Informaion" at bounding box center [133, 83] width 74 height 11
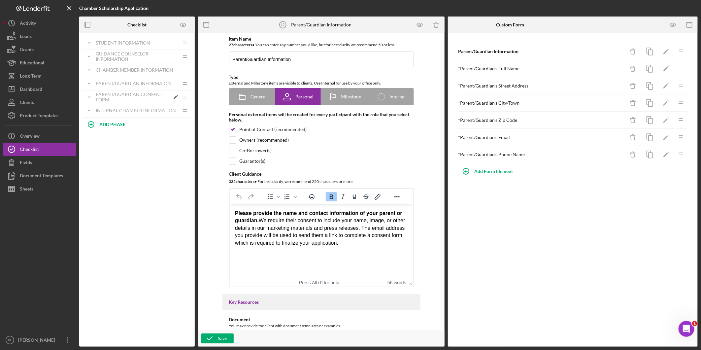
click at [107, 96] on div "Parent/Guardian Consent Form" at bounding box center [133, 97] width 74 height 11
click at [133, 107] on div "Parent/Guardian Consent Form 13 Parent/Guardian Consent Form" at bounding box center [134, 110] width 87 height 13
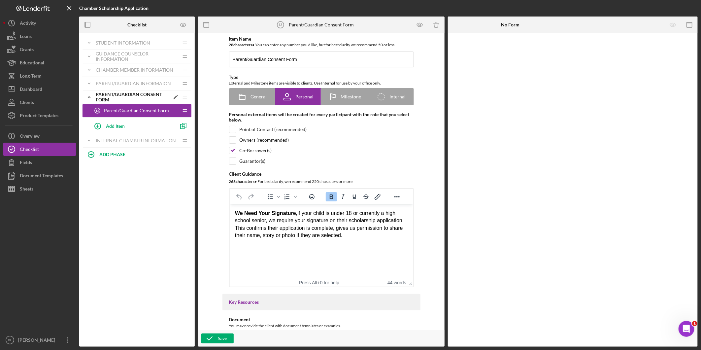
click at [87, 98] on icon "Icon/Expander" at bounding box center [89, 96] width 13 height 13
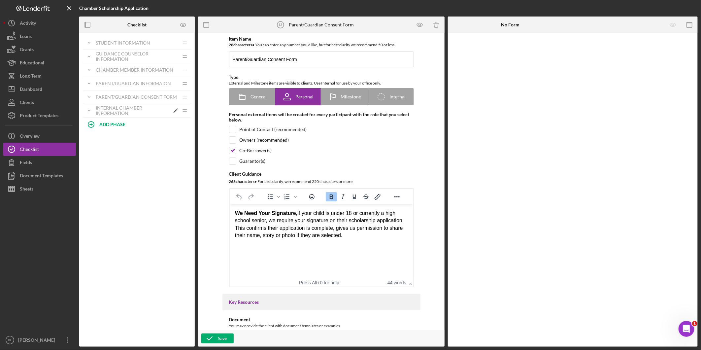
click at [120, 109] on div "Internal Chamber Information" at bounding box center [133, 110] width 74 height 11
click at [119, 123] on span "Data Entry" at bounding box center [115, 123] width 22 height 5
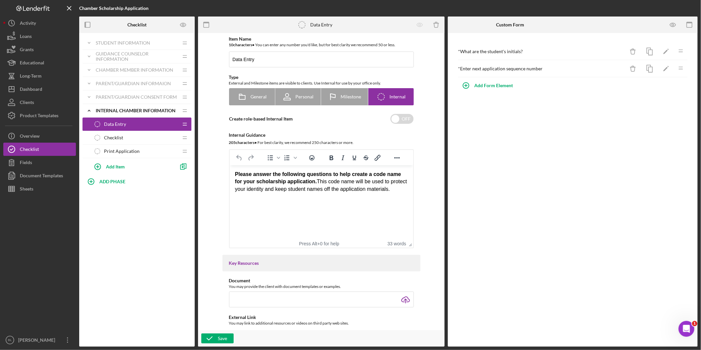
click at [243, 191] on div "Please answer the following questions to help create a code name for your schol…" at bounding box center [321, 182] width 173 height 22
drag, startPoint x: 243, startPoint y: 191, endPoint x: 247, endPoint y: 196, distance: 7.0
click at [243, 193] on html "Please answer the following questions to help create a code name for your schol…" at bounding box center [321, 181] width 184 height 33
click at [321, 198] on html "Please answer the following questions to help create a code name for your schol…" at bounding box center [321, 181] width 184 height 33
click at [278, 195] on html "Please answer the following questions to help create a code name for your schol…" at bounding box center [321, 181] width 184 height 33
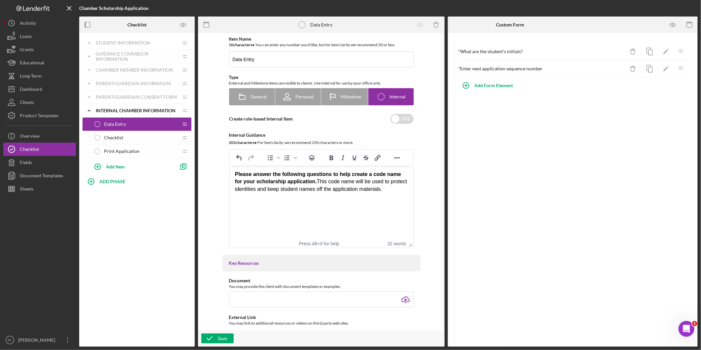
click at [305, 192] on div "Please answer the following questions to help create a code name for your schol…" at bounding box center [321, 182] width 173 height 22
click at [332, 192] on div "Please answer the following questions to help create a code name for your schol…" at bounding box center [321, 182] width 173 height 22
click at [401, 189] on div "Please answer the following questions to help create a code name for your schol…" at bounding box center [321, 182] width 173 height 22
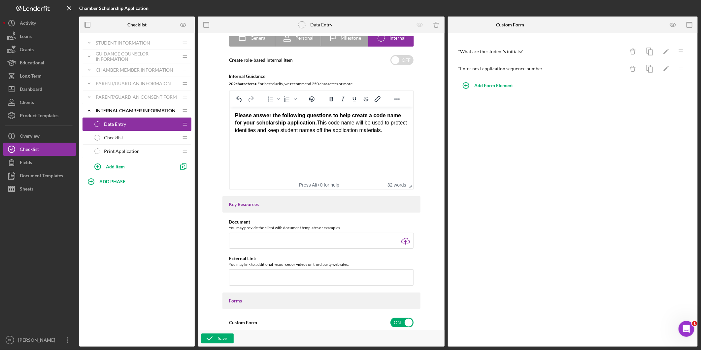
scroll to position [37, 0]
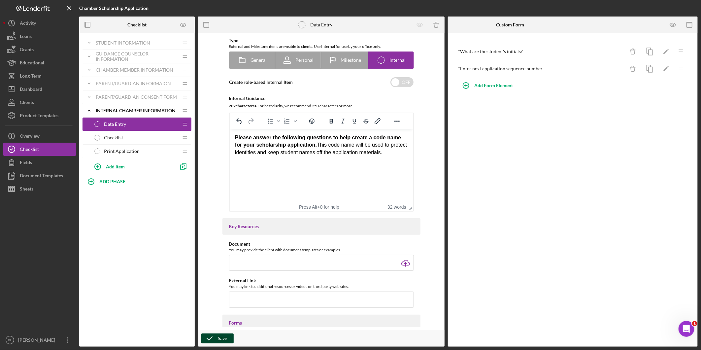
click at [216, 335] on icon "button" at bounding box center [209, 338] width 17 height 17
click at [672, 25] on icon "button" at bounding box center [673, 24] width 15 height 15
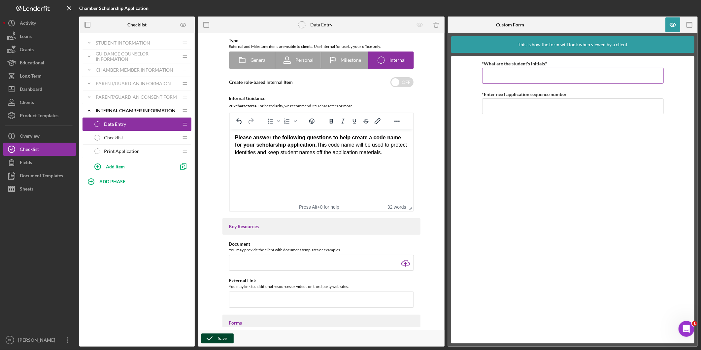
click at [556, 68] on input "*What are the student's initials?" at bounding box center [573, 76] width 182 height 16
click at [550, 107] on input "*Enter next application sequence number" at bounding box center [573, 110] width 182 height 16
click at [548, 137] on div "*What are the student's initials? Required *Enter next application sequence num…" at bounding box center [573, 199] width 182 height 281
click at [132, 142] on div "Checklist Checklist" at bounding box center [134, 137] width 87 height 13
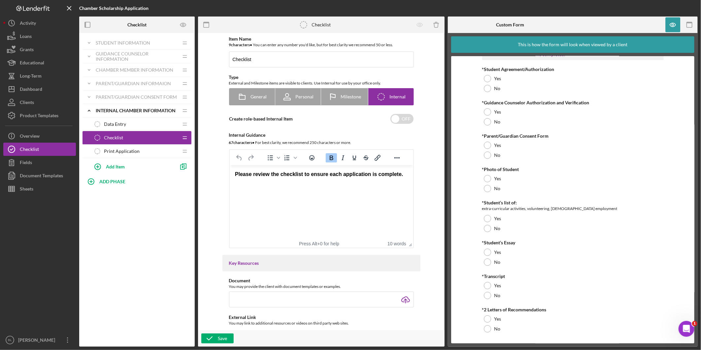
scroll to position [16, 0]
click at [112, 149] on span "Print Application" at bounding box center [122, 151] width 36 height 5
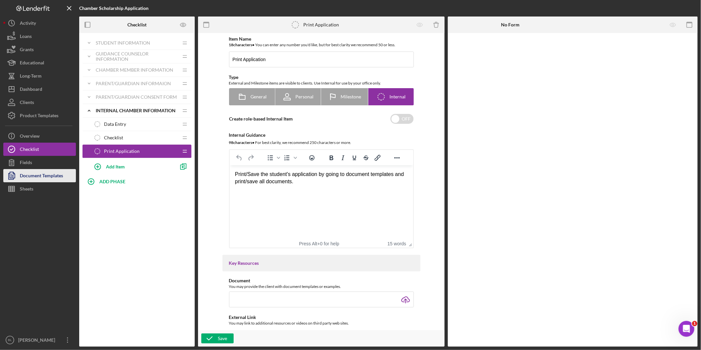
click at [43, 176] on div "Document Templates" at bounding box center [41, 176] width 43 height 15
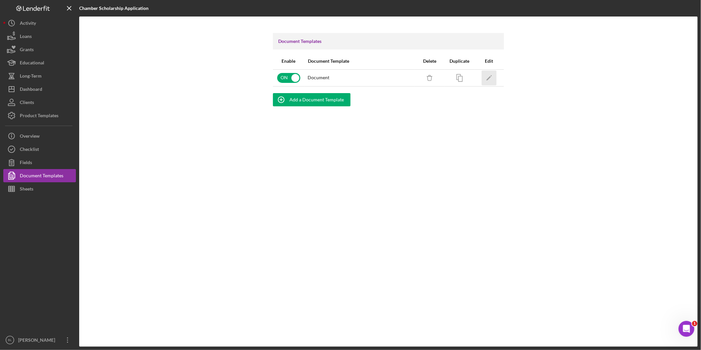
click at [489, 75] on icon "Icon/Edit" at bounding box center [489, 77] width 15 height 15
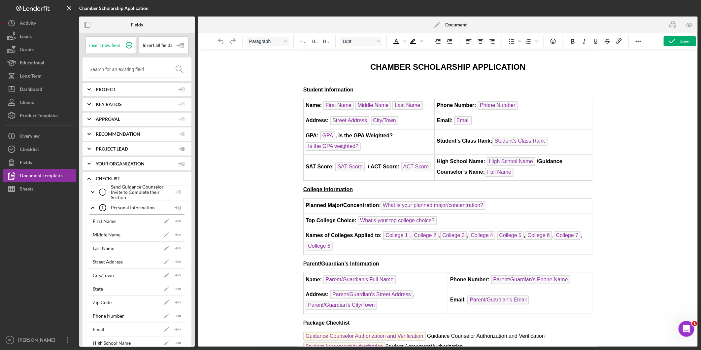
scroll to position [461, 0]
